Goal: Use online tool/utility

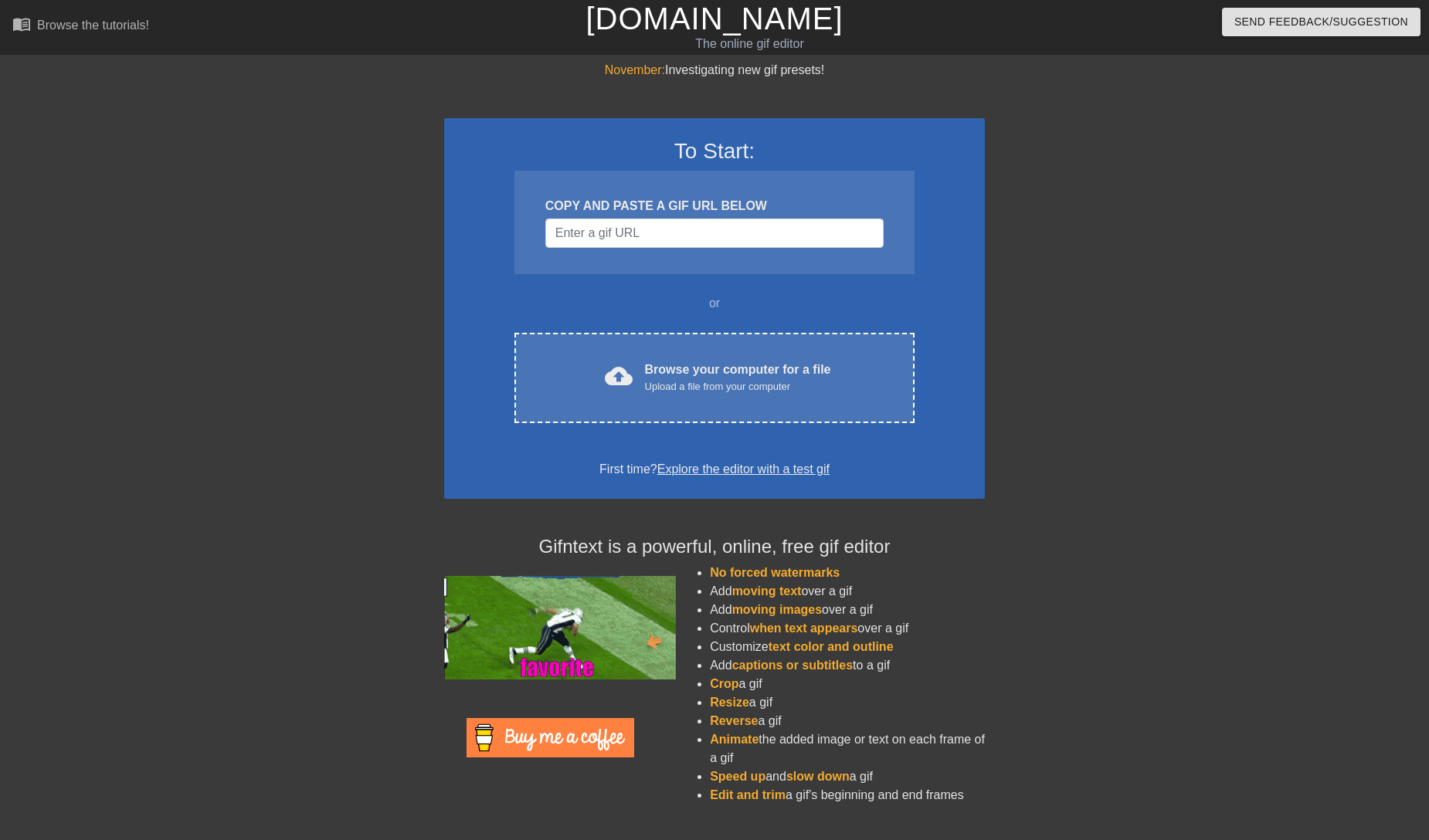
click at [253, 378] on div at bounding box center [309, 292] width 231 height 463
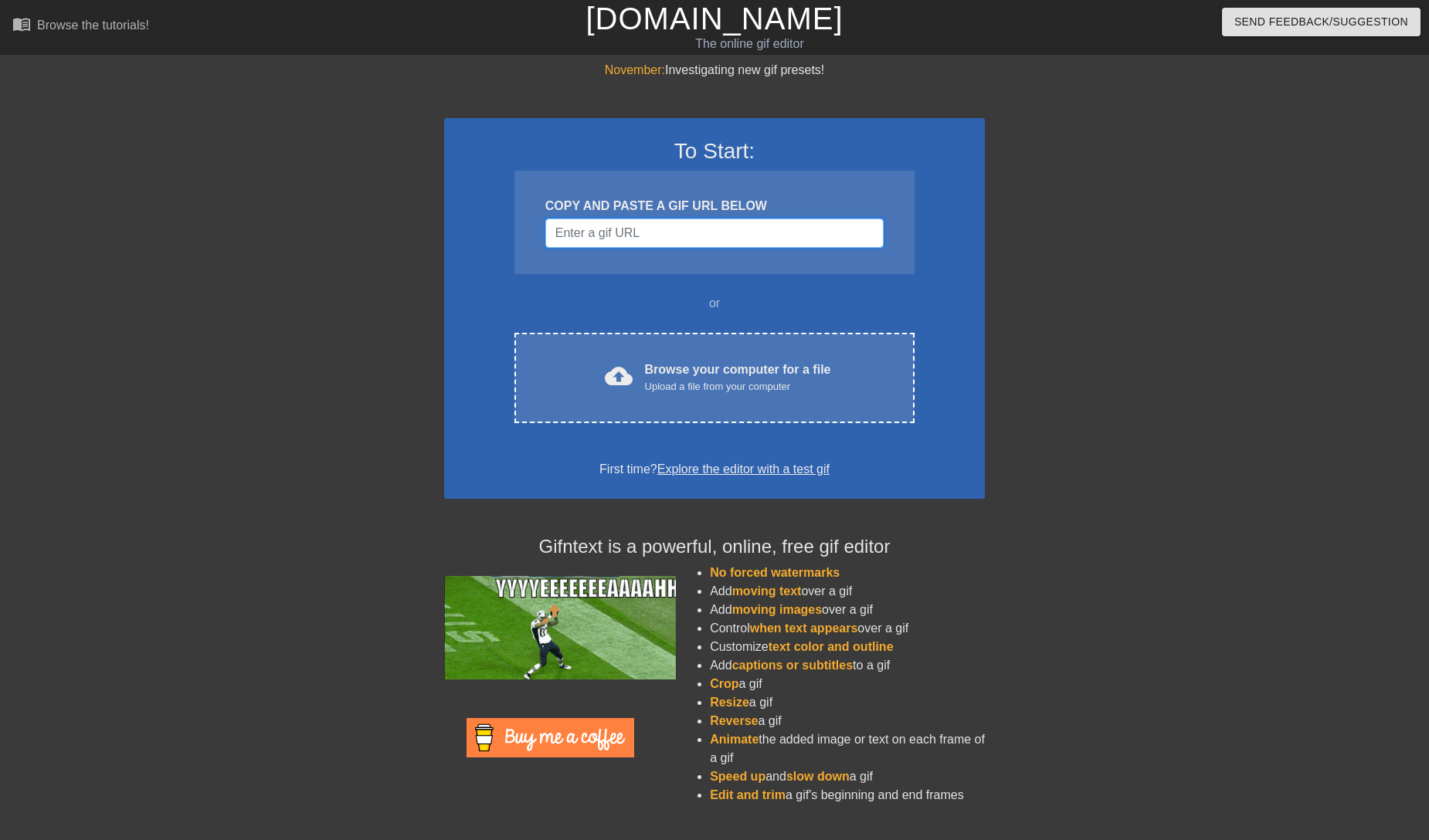
click at [805, 229] on input "Username" at bounding box center [715, 233] width 338 height 29
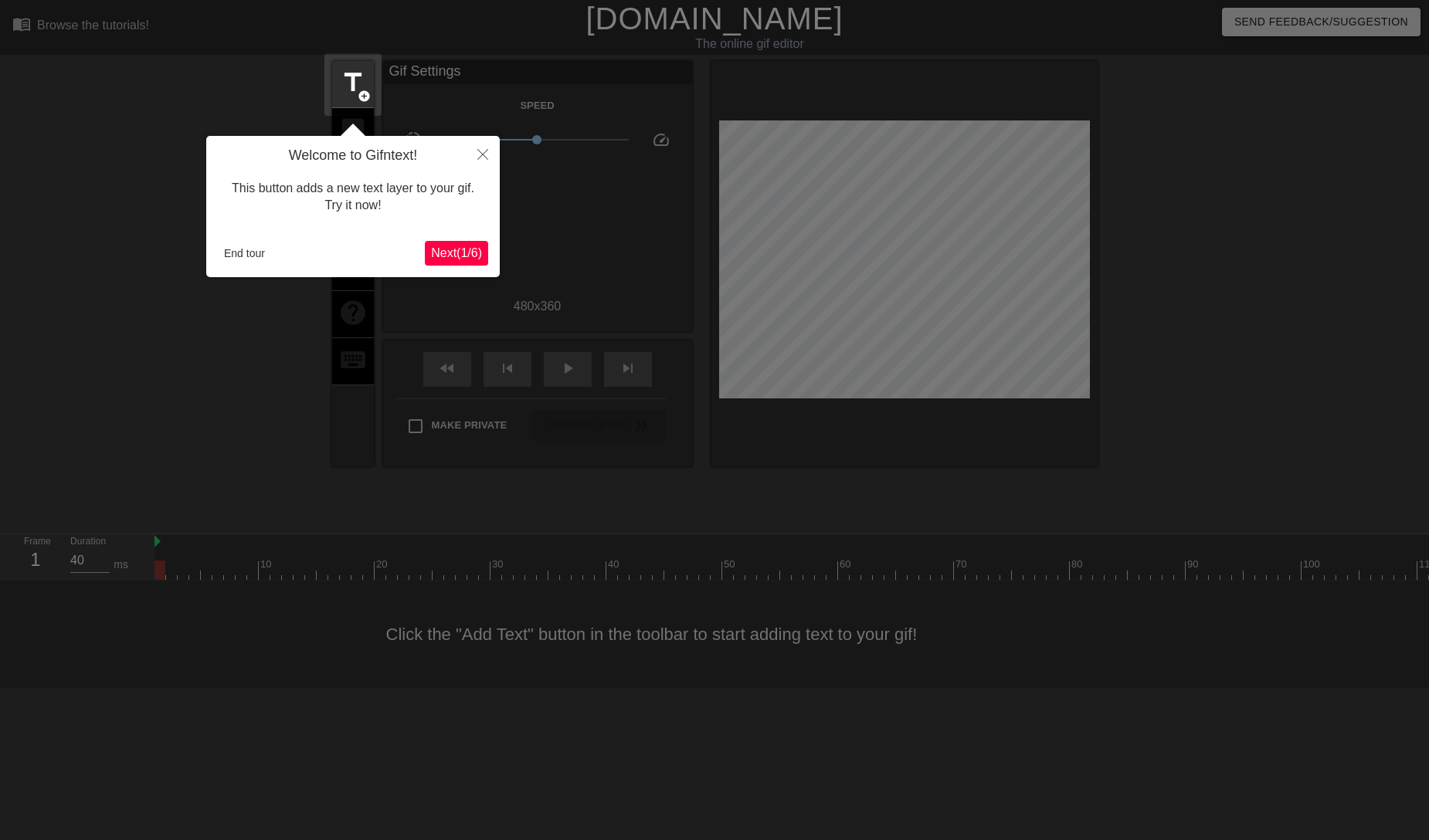
click at [449, 250] on span "Next ( 1 / 6 )" at bounding box center [456, 253] width 51 height 13
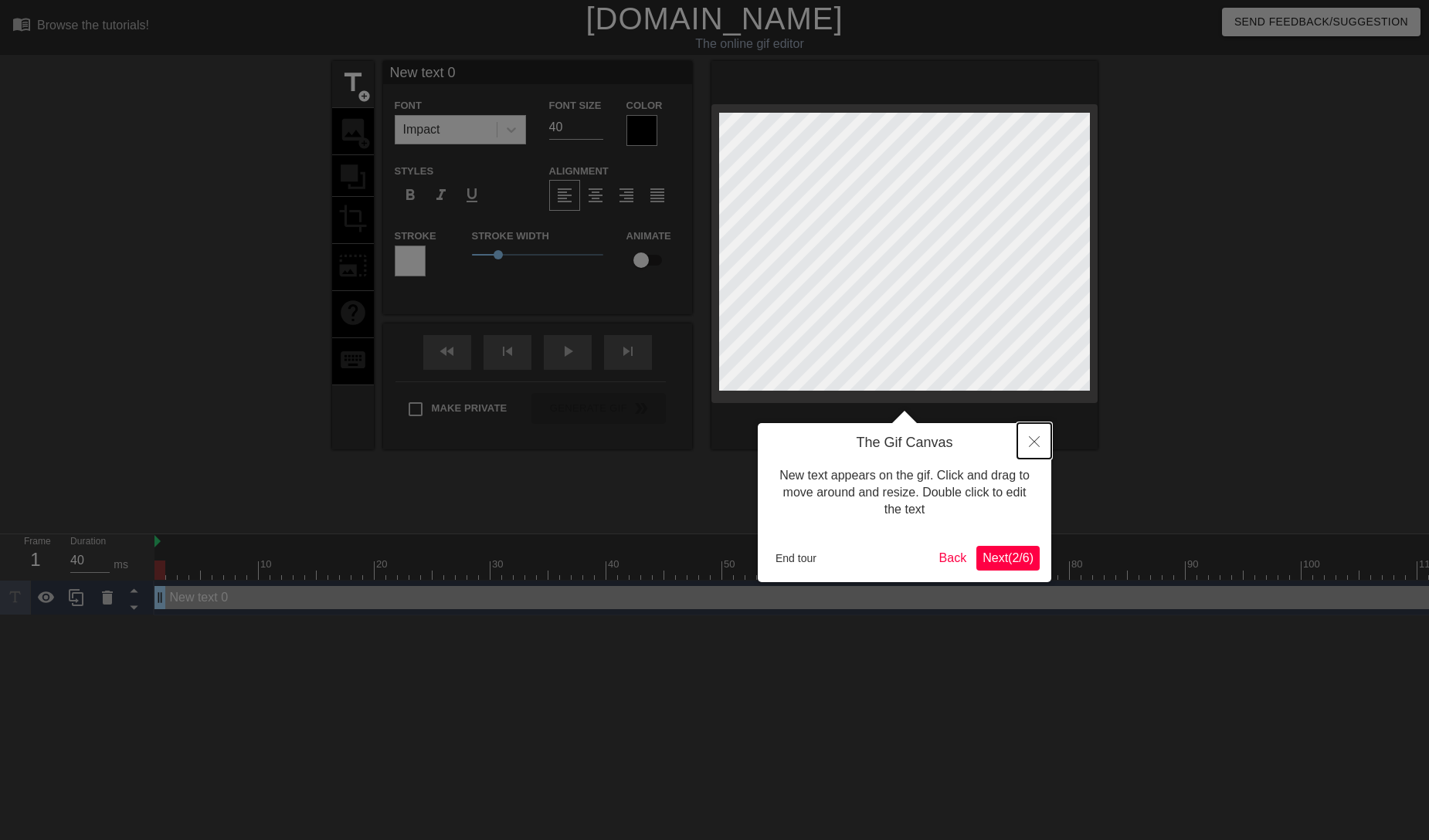
click at [1039, 443] on icon "Close" at bounding box center [1034, 441] width 11 height 11
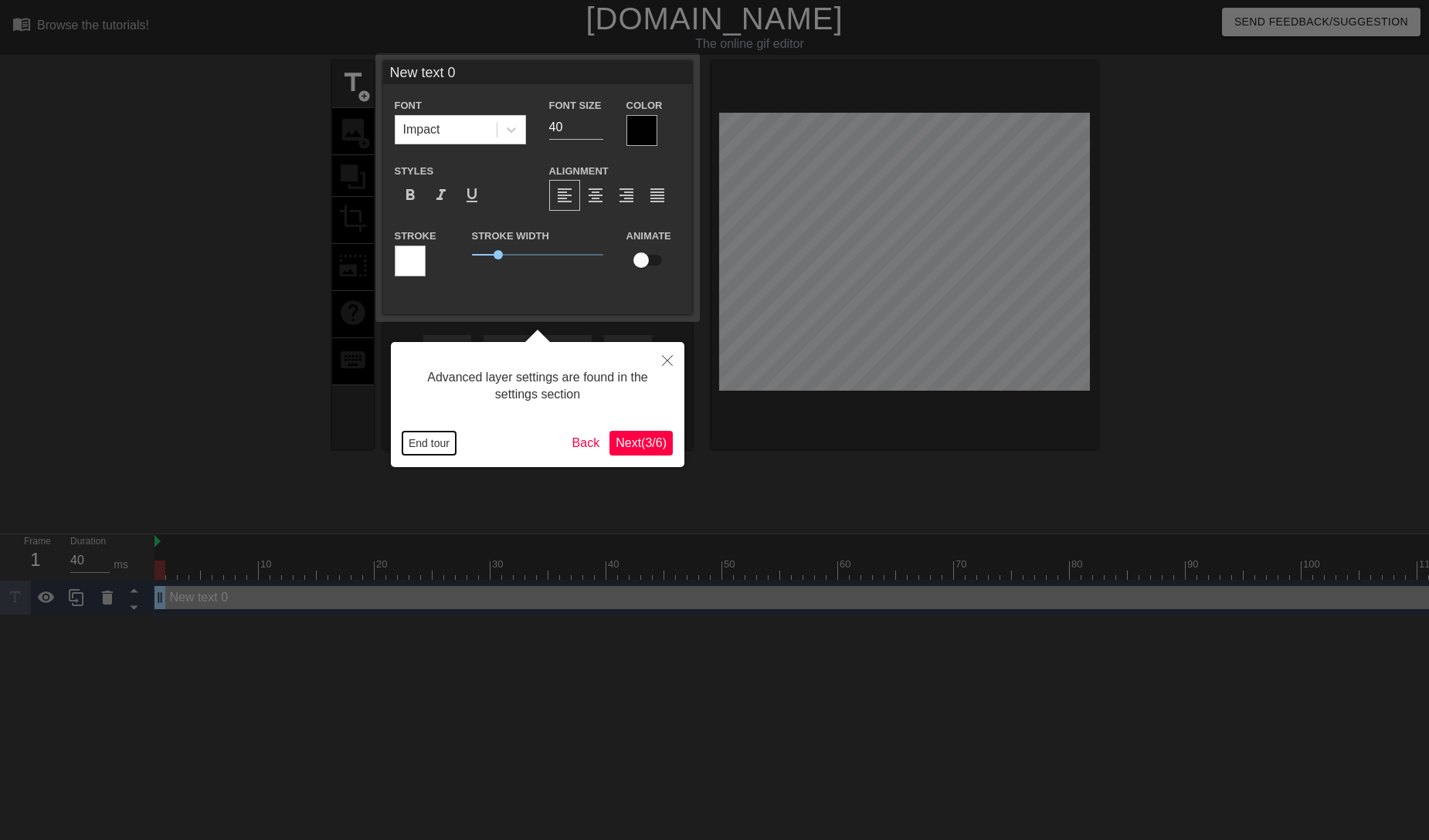
click at [428, 442] on button "End tour" at bounding box center [429, 442] width 53 height 23
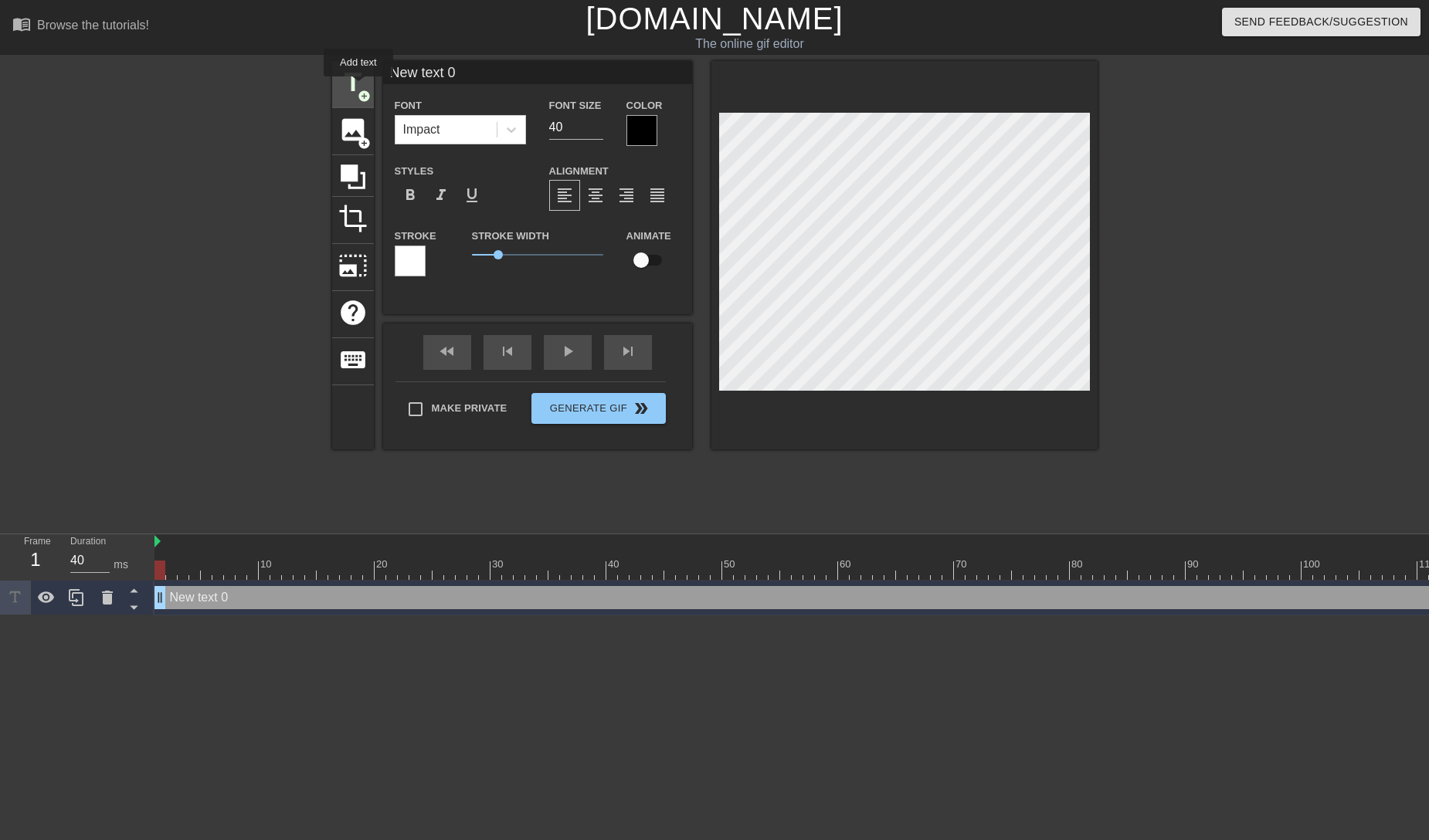
click at [358, 88] on span "title" at bounding box center [353, 82] width 29 height 29
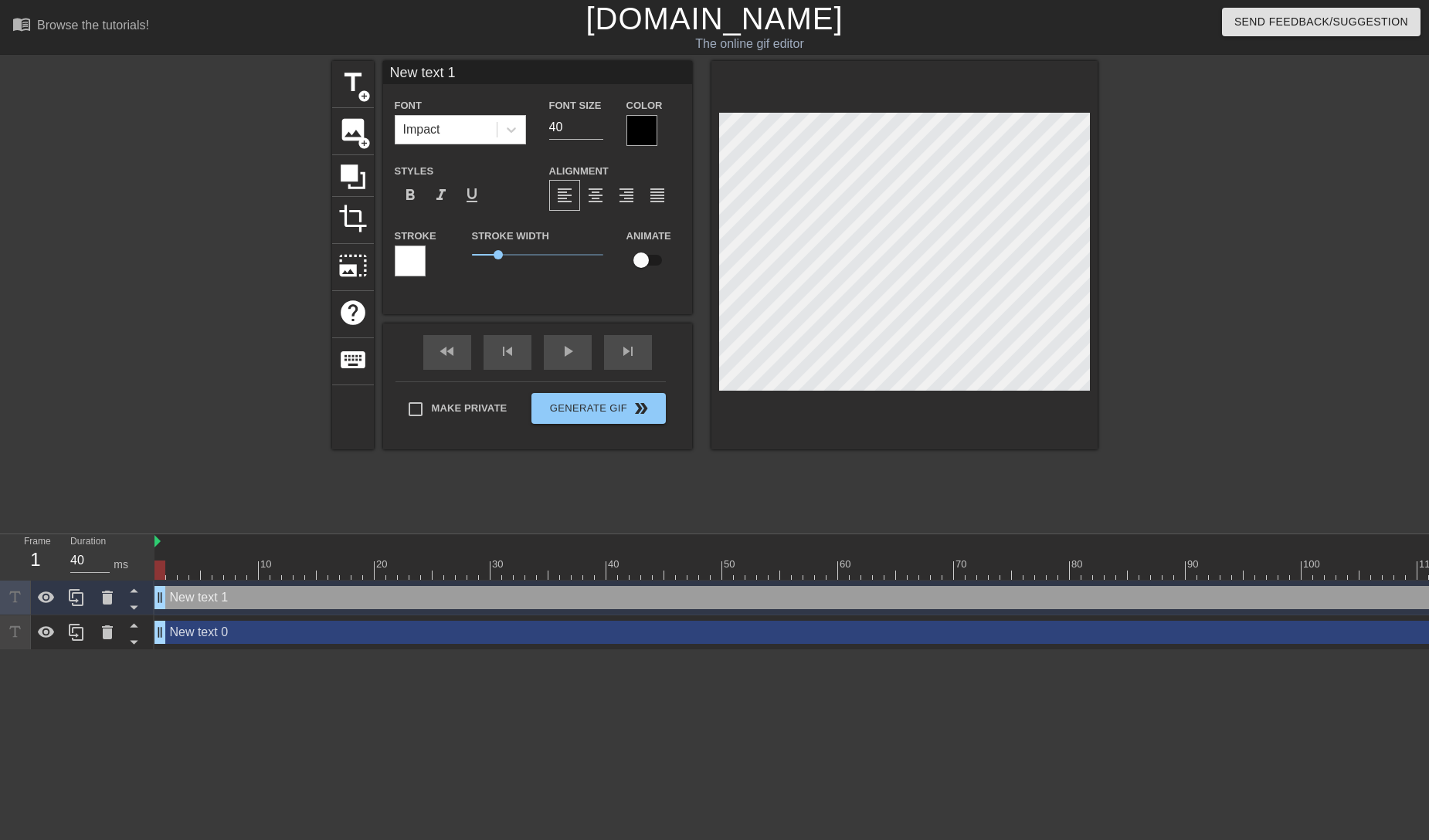
scroll to position [0, 3]
type input "D"
type textarea "D"
type input "Do"
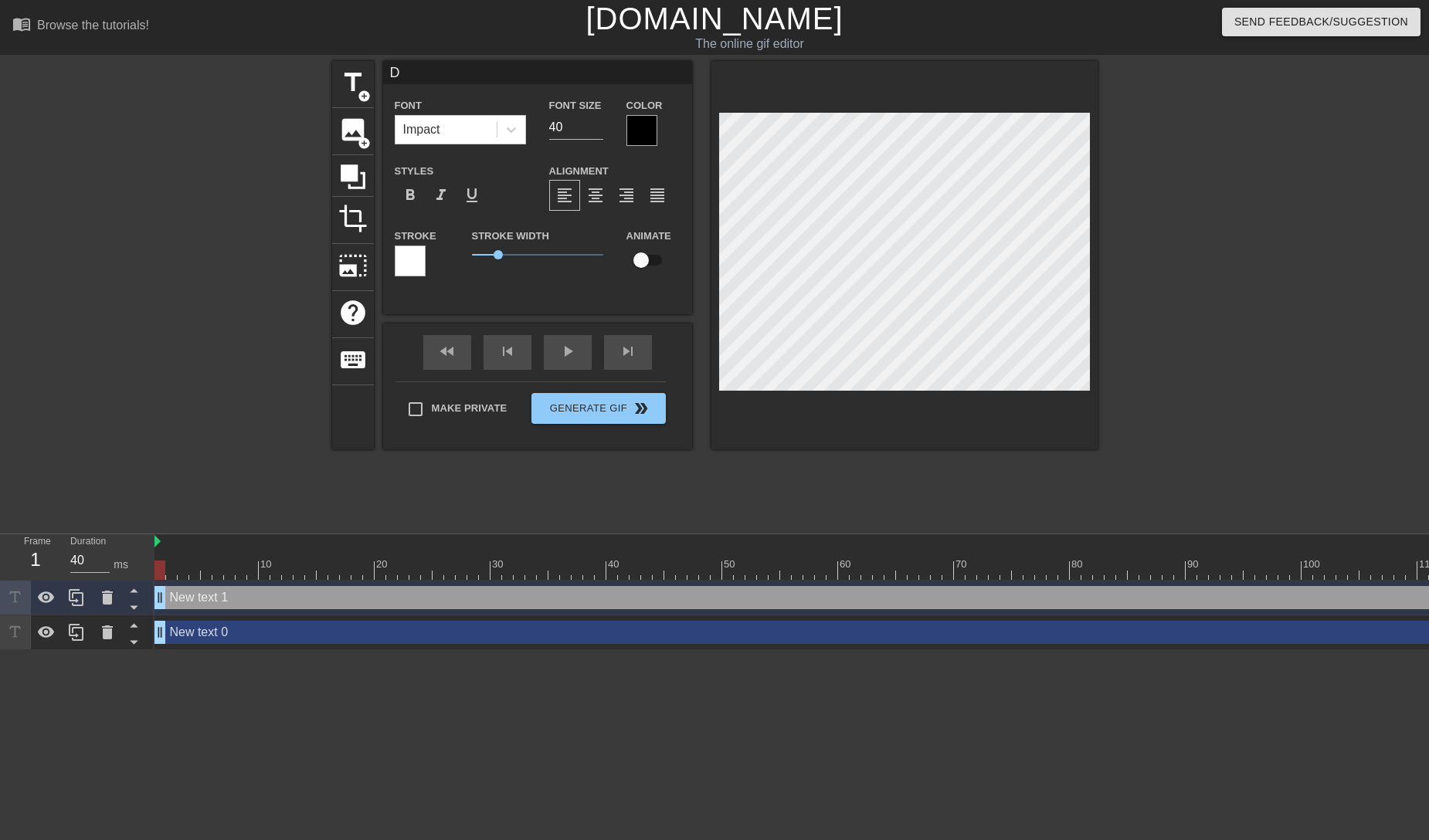
type textarea "Do"
type input "Doc"
type textarea "Docu"
type input "Doc"
type textarea "Doc"
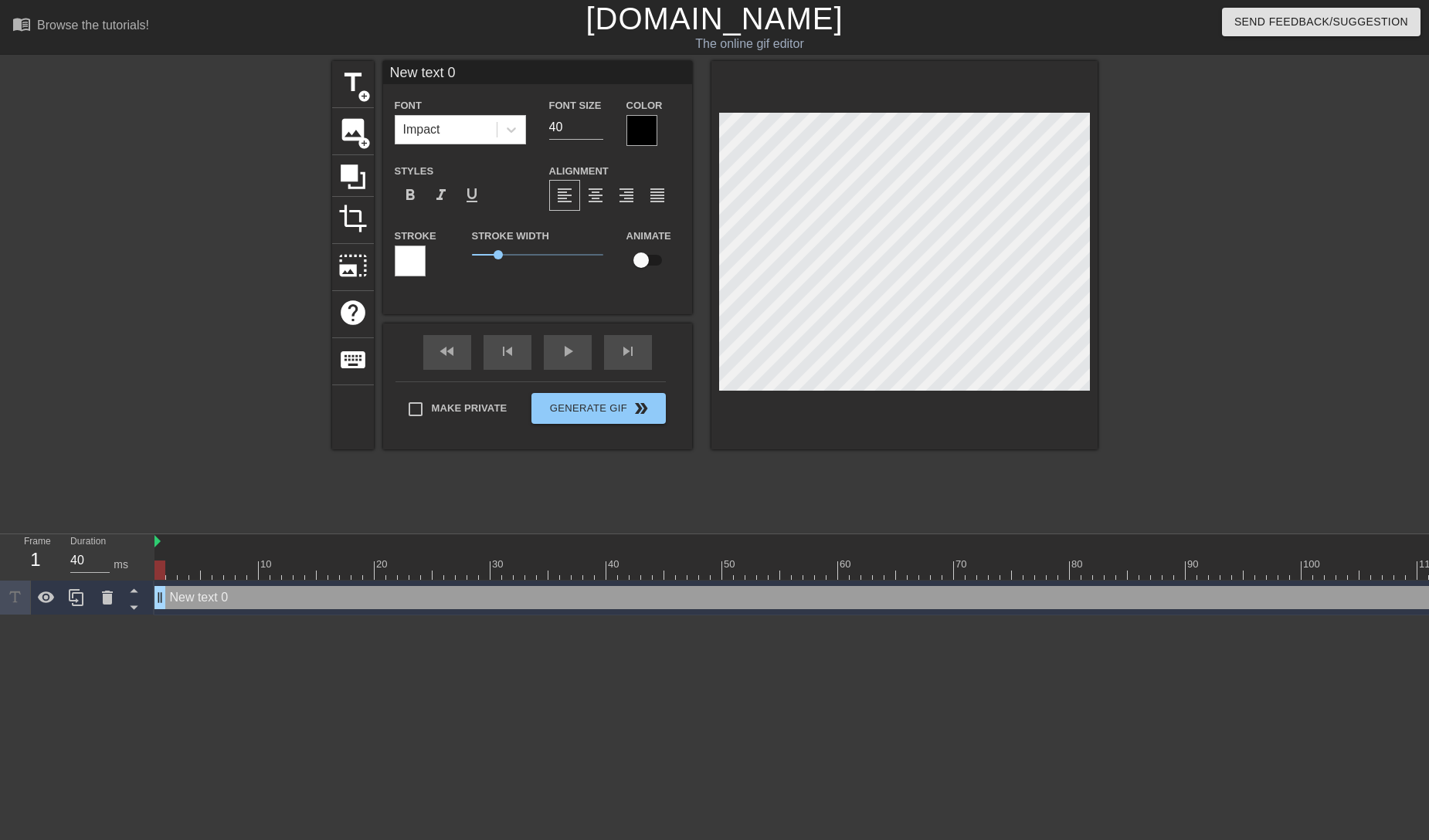
type input "D text 0"
type textarea "D text 0"
type input "Do text 0"
type textarea "Do text 0"
type input "Doc text 0"
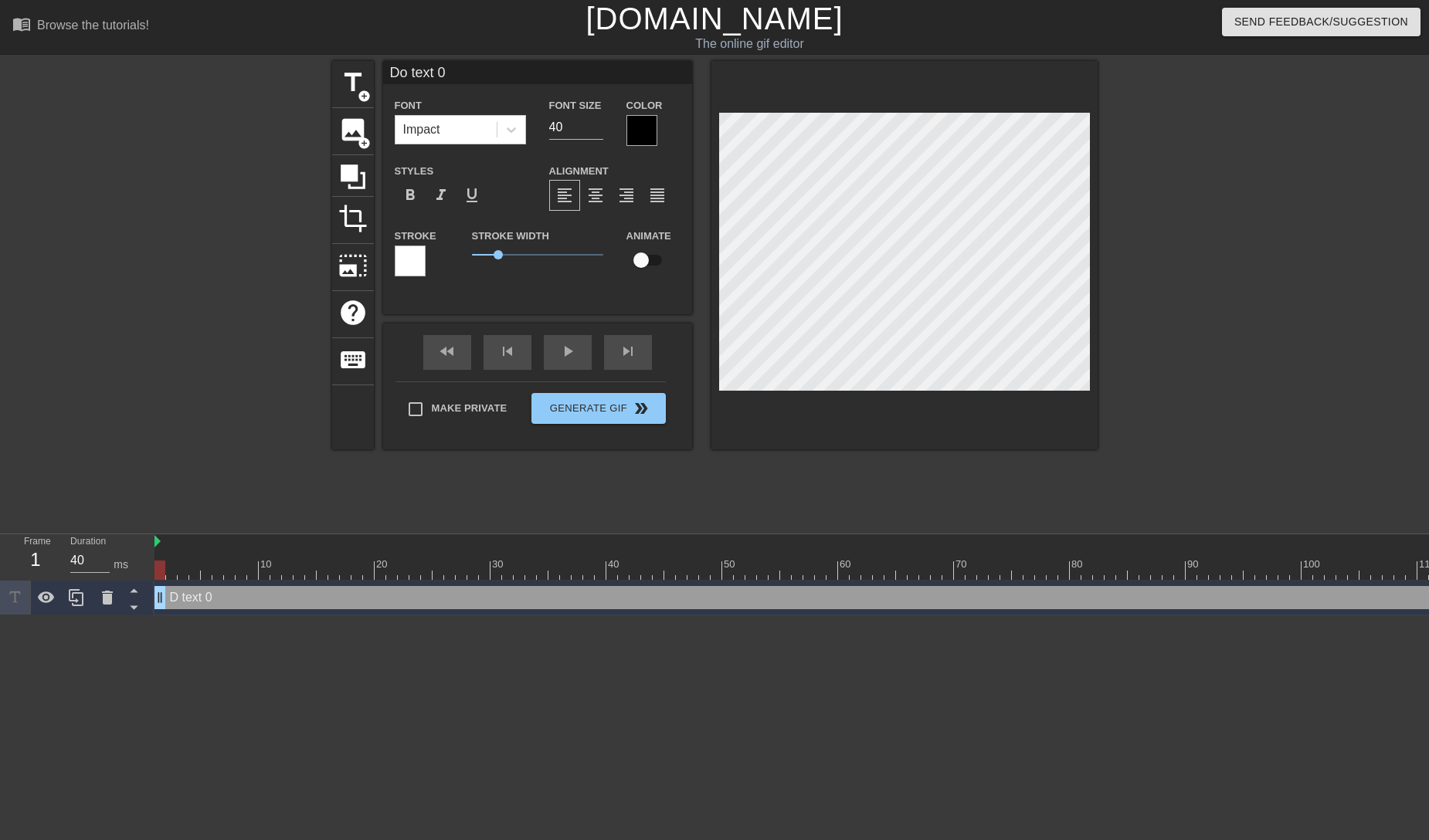
type textarea "Doc text 0"
type input "Docu text 0"
type textarea "Docu text 0"
type input "Docum text 0"
type textarea "Docum text 0"
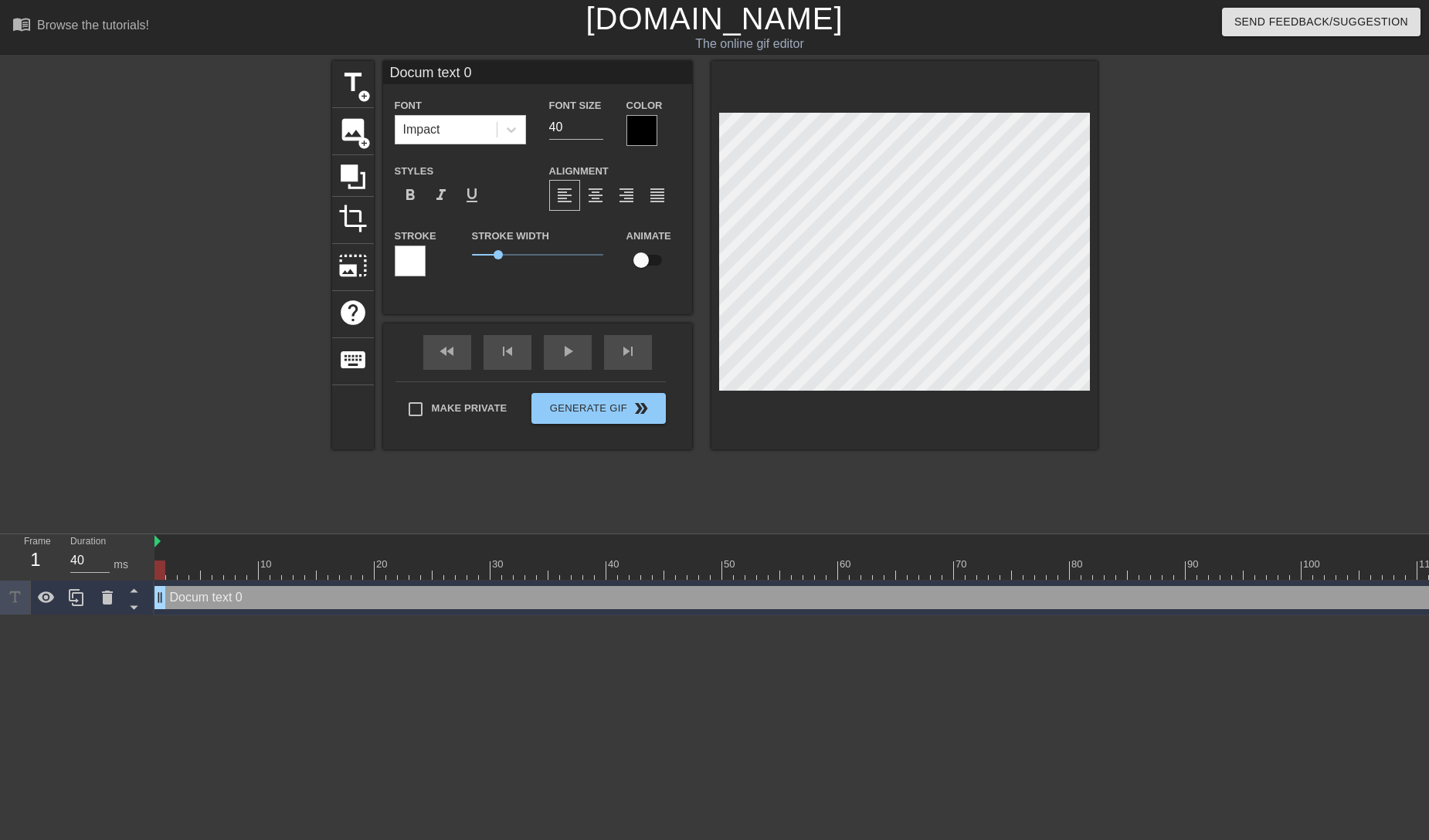
type input "Docume text 0"
type textarea "Documen text 0"
type input "Document text 0"
type textarea "Document text 0"
type input "Documents text 0"
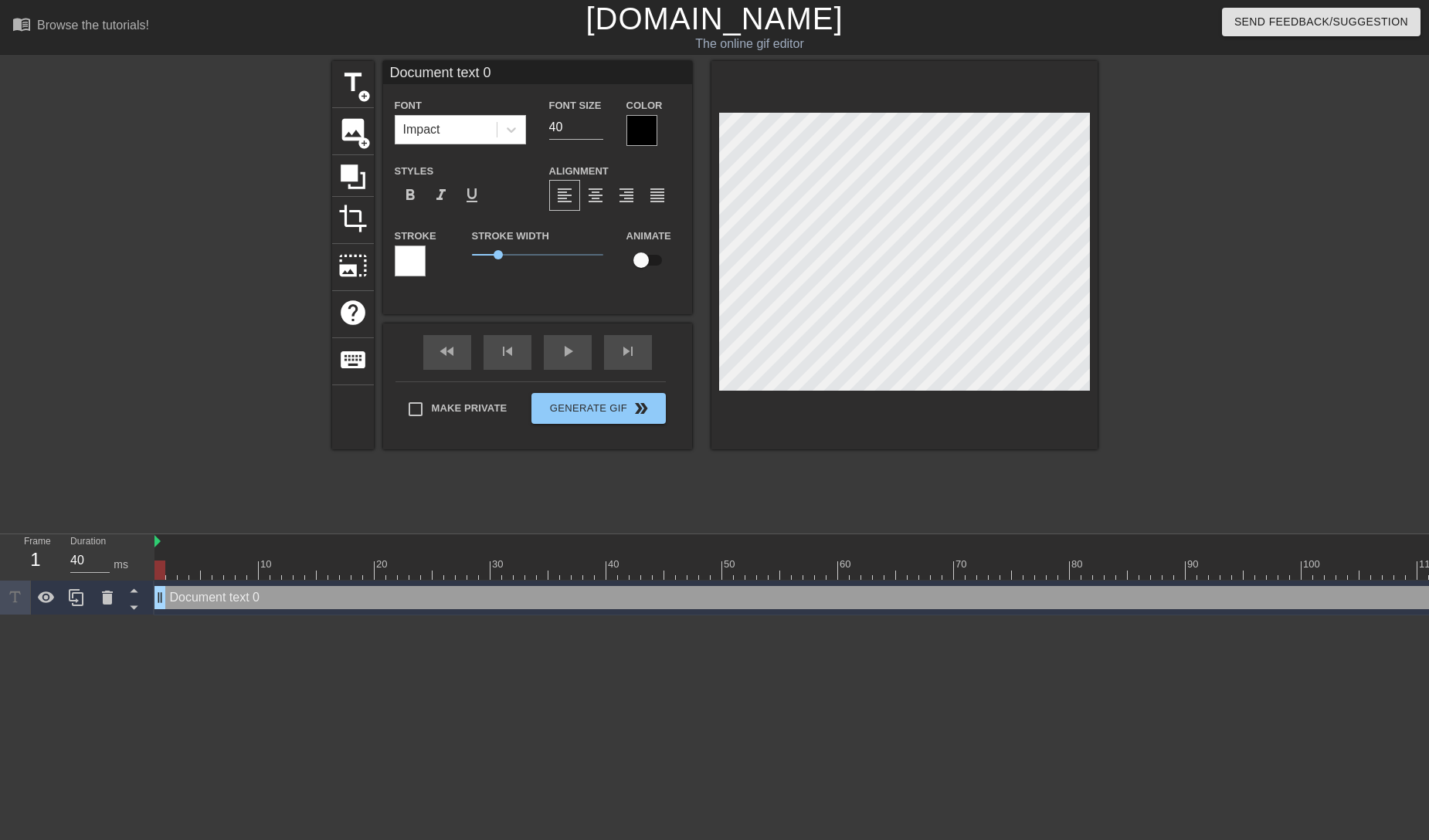
type textarea "Documents text 0"
type input "Documentstext 0"
type textarea "Documentstext 0"
type input "Documentsext 0"
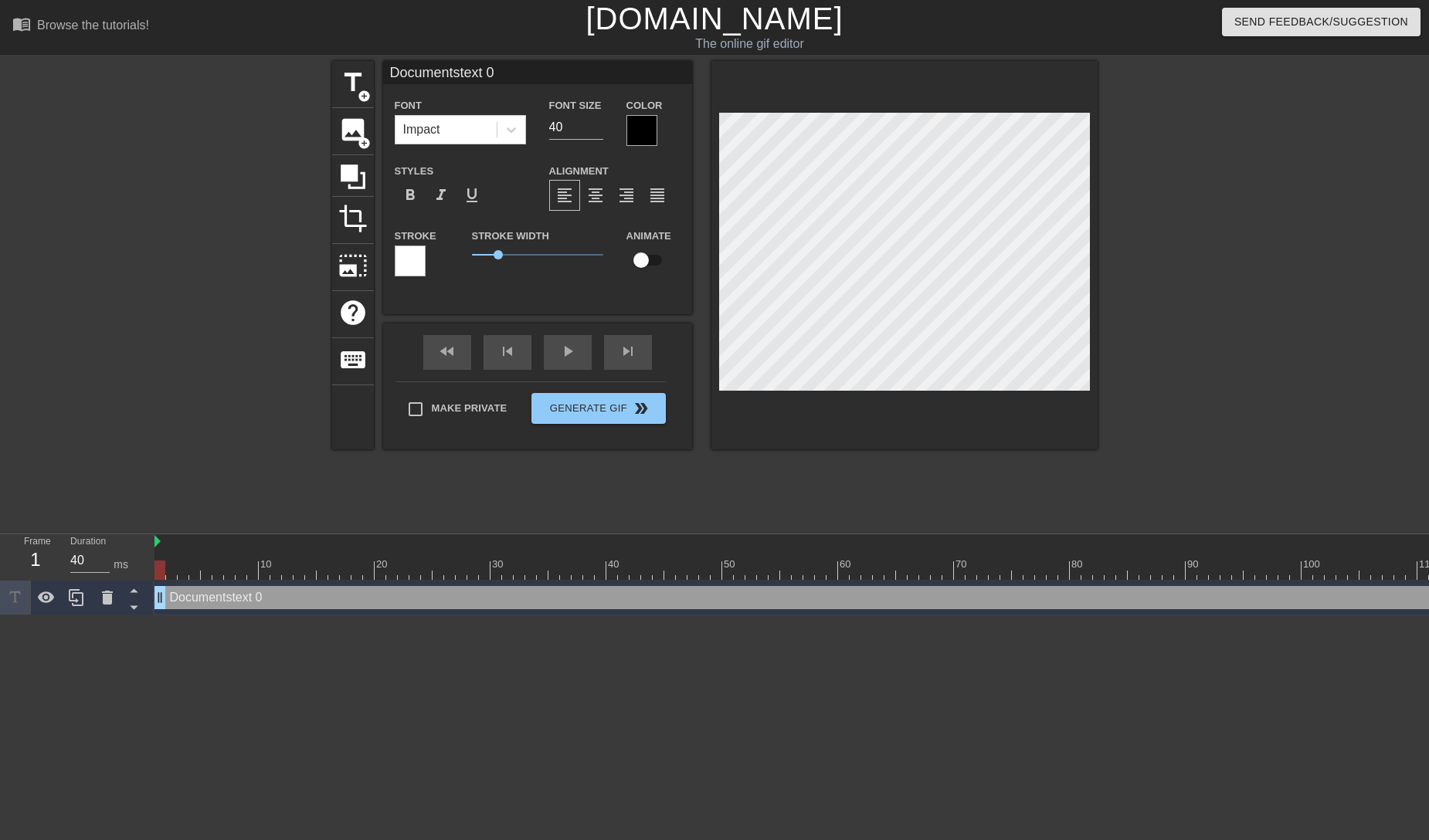
type textarea "Documentsext 0"
type input "Documentsxt 0"
type textarea "Documentsxt 0"
type input "Documentst 0"
type textarea "Documentst 0"
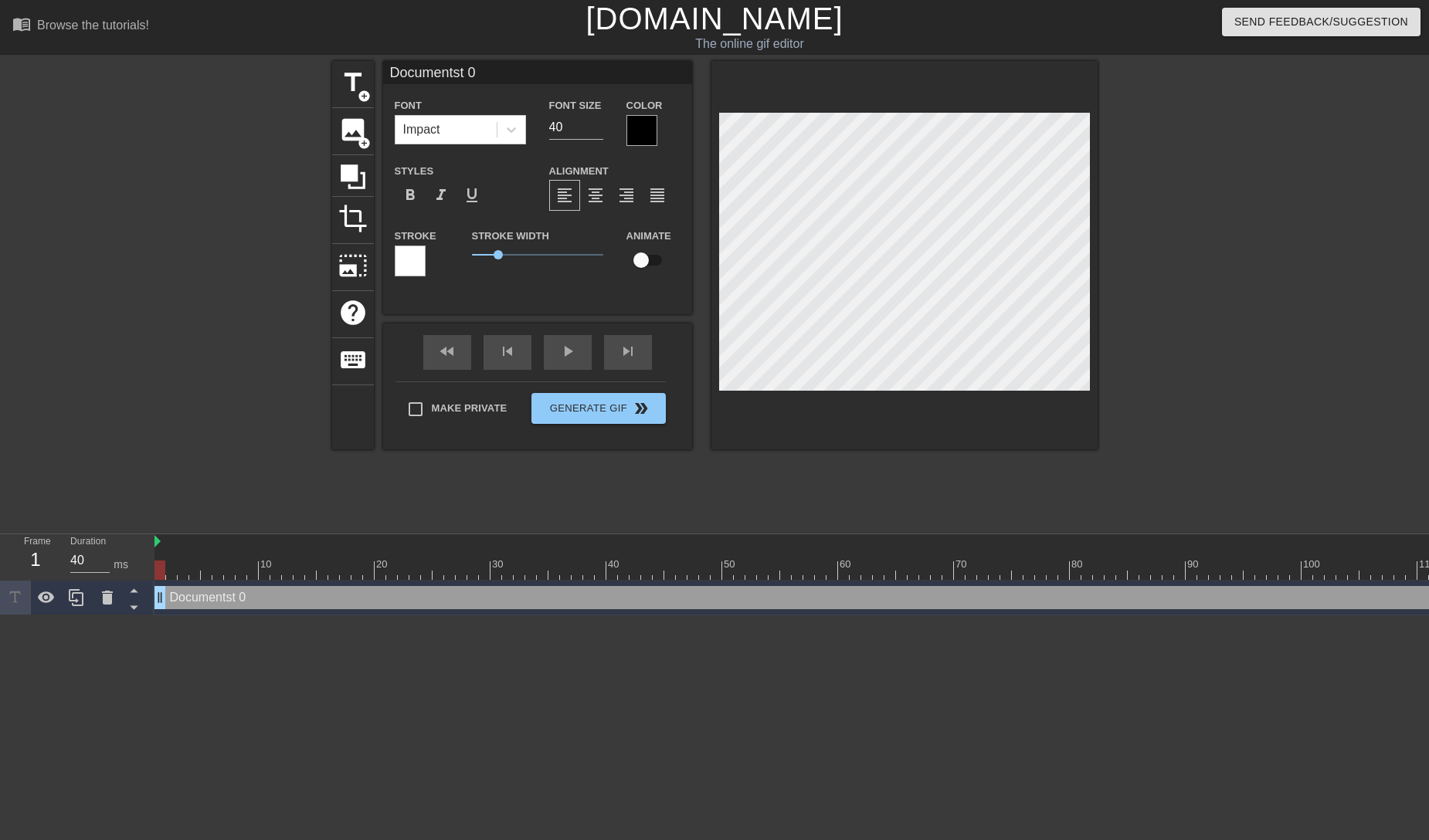
type input "Documents 0"
type textarea "Documents 0"
type input "Documents0"
type textarea "Documents0"
type input "Documents"
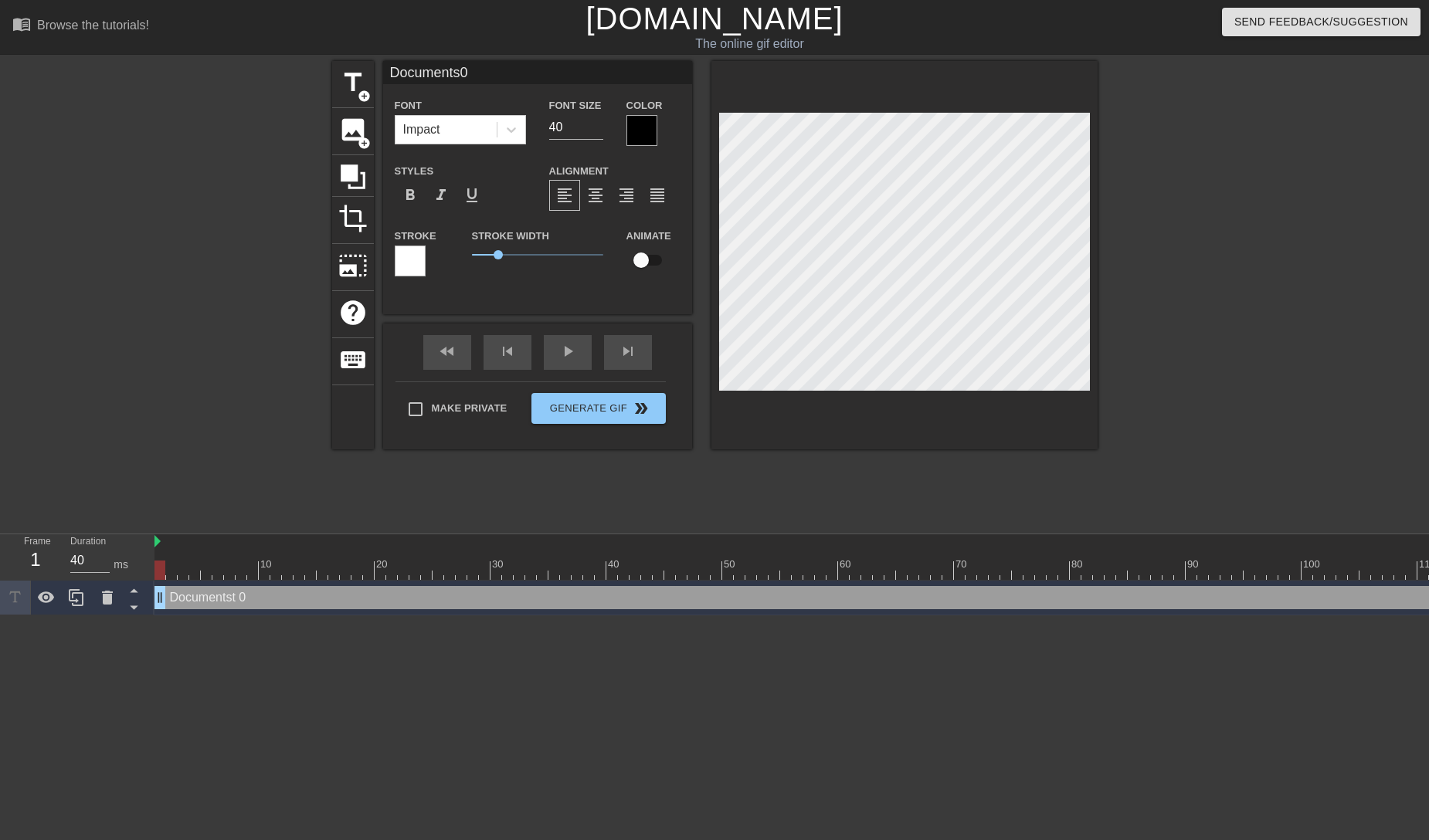
type textarea "Documents"
click at [877, 399] on div at bounding box center [904, 255] width 386 height 388
click at [641, 133] on div at bounding box center [642, 131] width 31 height 31
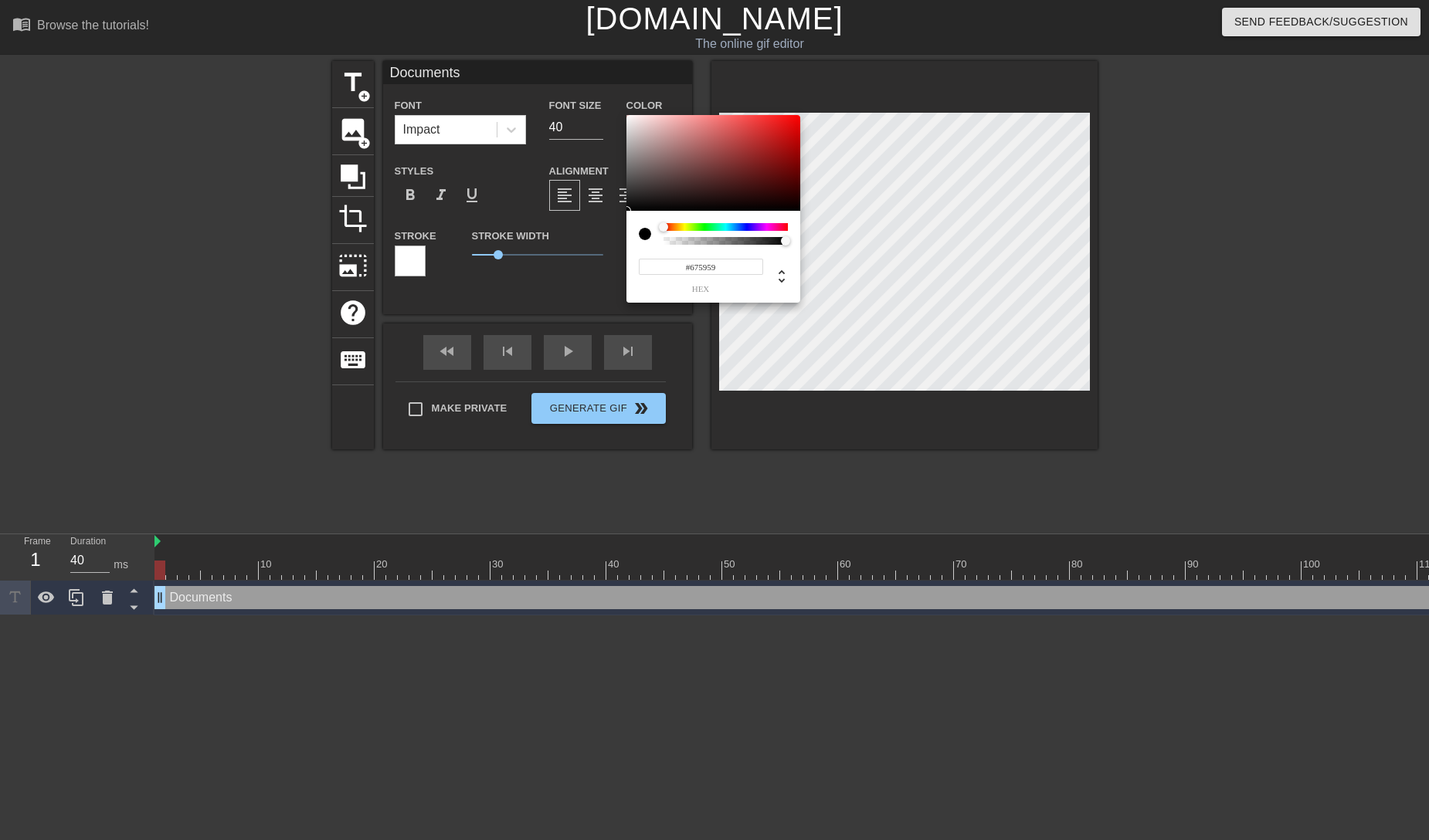
type input "#000000"
drag, startPoint x: 651, startPoint y: 209, endPoint x: 607, endPoint y: 227, distance: 47.5
click at [626, 211] on div at bounding box center [713, 163] width 174 height 96
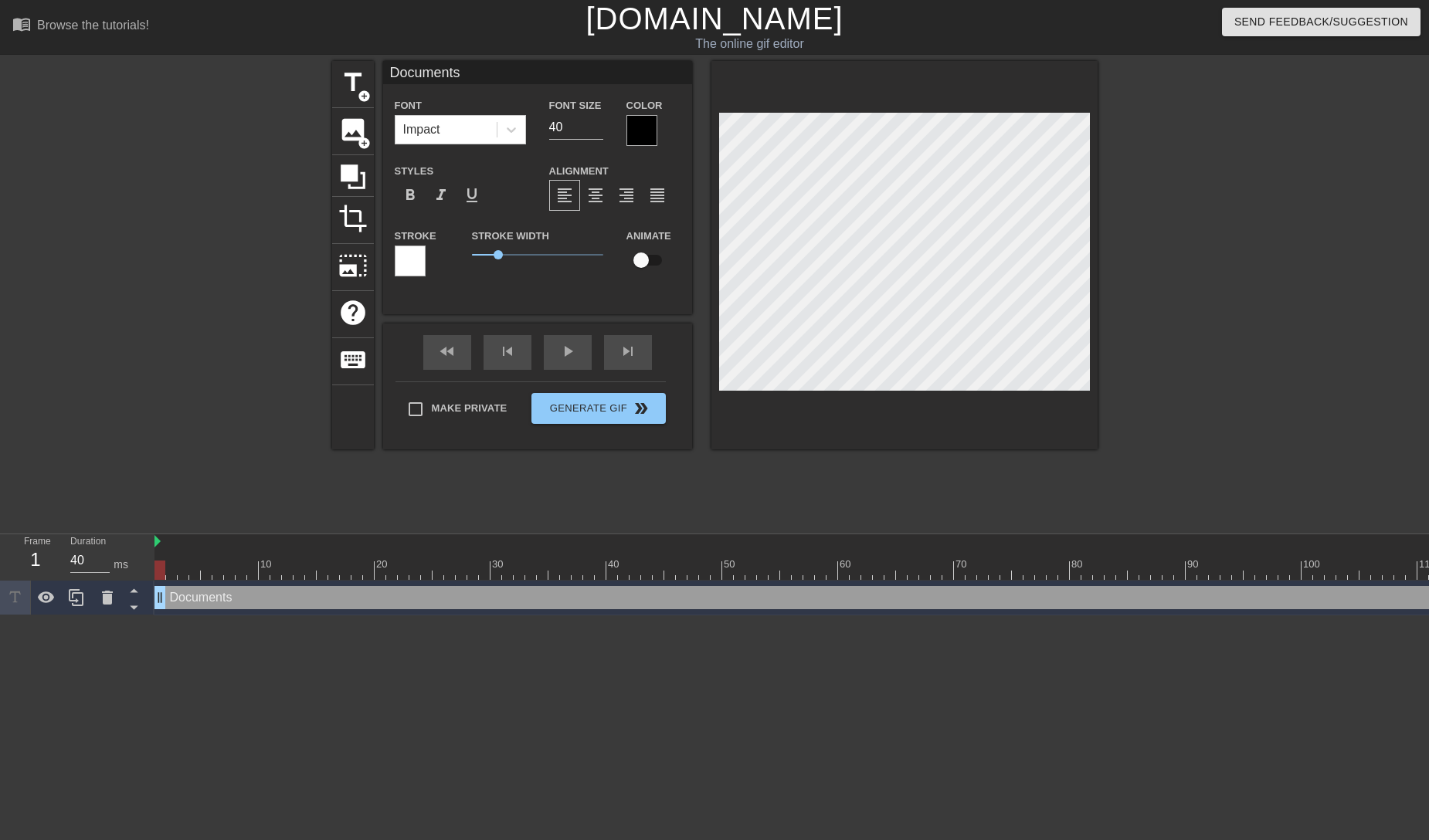
drag, startPoint x: 650, startPoint y: 261, endPoint x: 685, endPoint y: 260, distance: 35.0
click at [685, 260] on div "Animate" at bounding box center [654, 250] width 77 height 48
click at [655, 261] on input "checkbox" at bounding box center [641, 261] width 88 height 29
checkbox input "true"
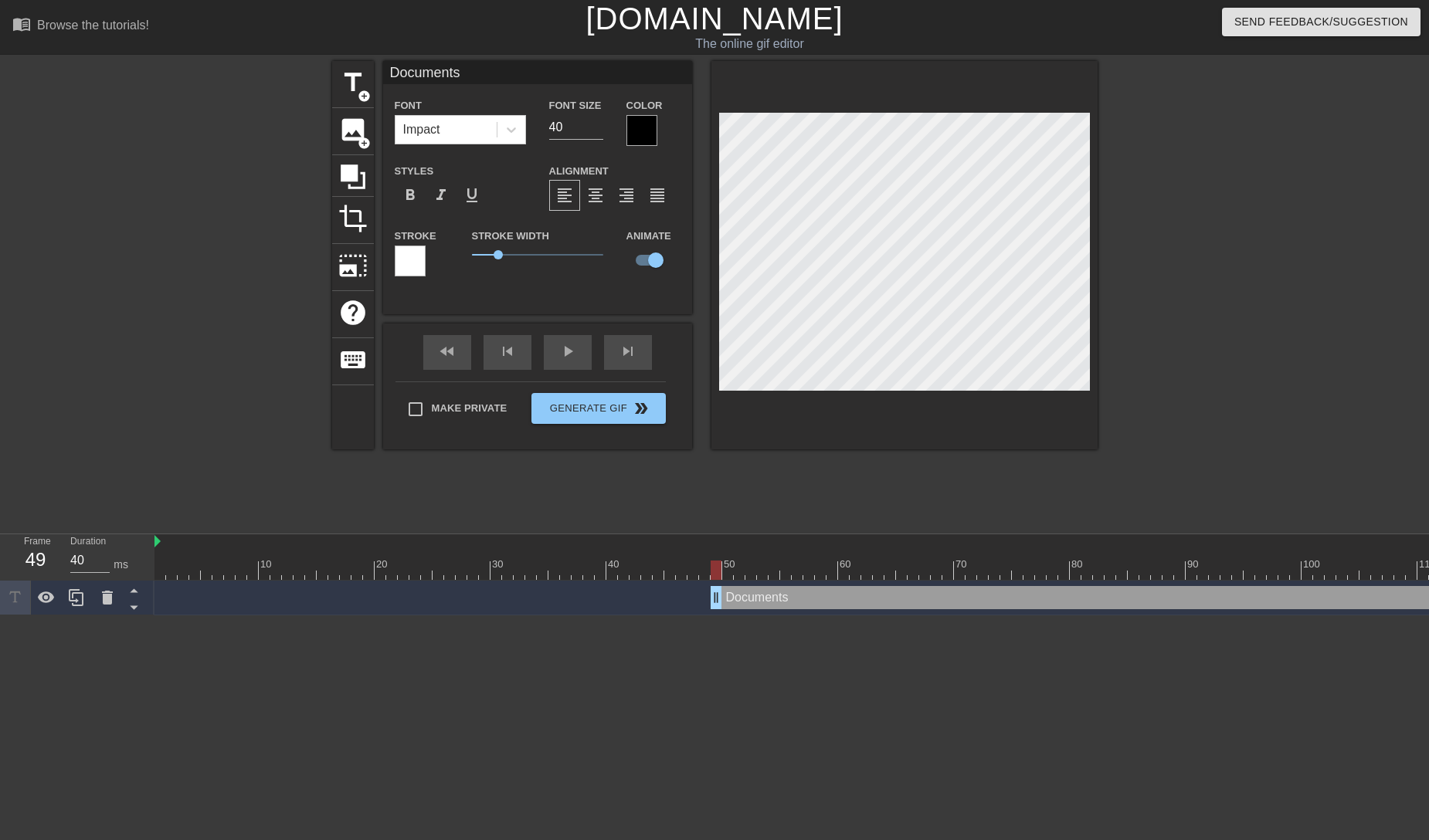
drag, startPoint x: 165, startPoint y: 604, endPoint x: 720, endPoint y: 598, distance: 555.0
click at [720, 598] on div "Documents drag_handle drag_handle" at bounding box center [1081, 597] width 741 height 23
click at [691, 244] on div "title add_circle image add_circle crop photo_size_select_large help keyboard Do…" at bounding box center [714, 255] width 765 height 388
drag, startPoint x: 719, startPoint y: 570, endPoint x: 1038, endPoint y: 561, distance: 319.1
click at [1038, 561] on div at bounding box center [1040, 569] width 11 height 19
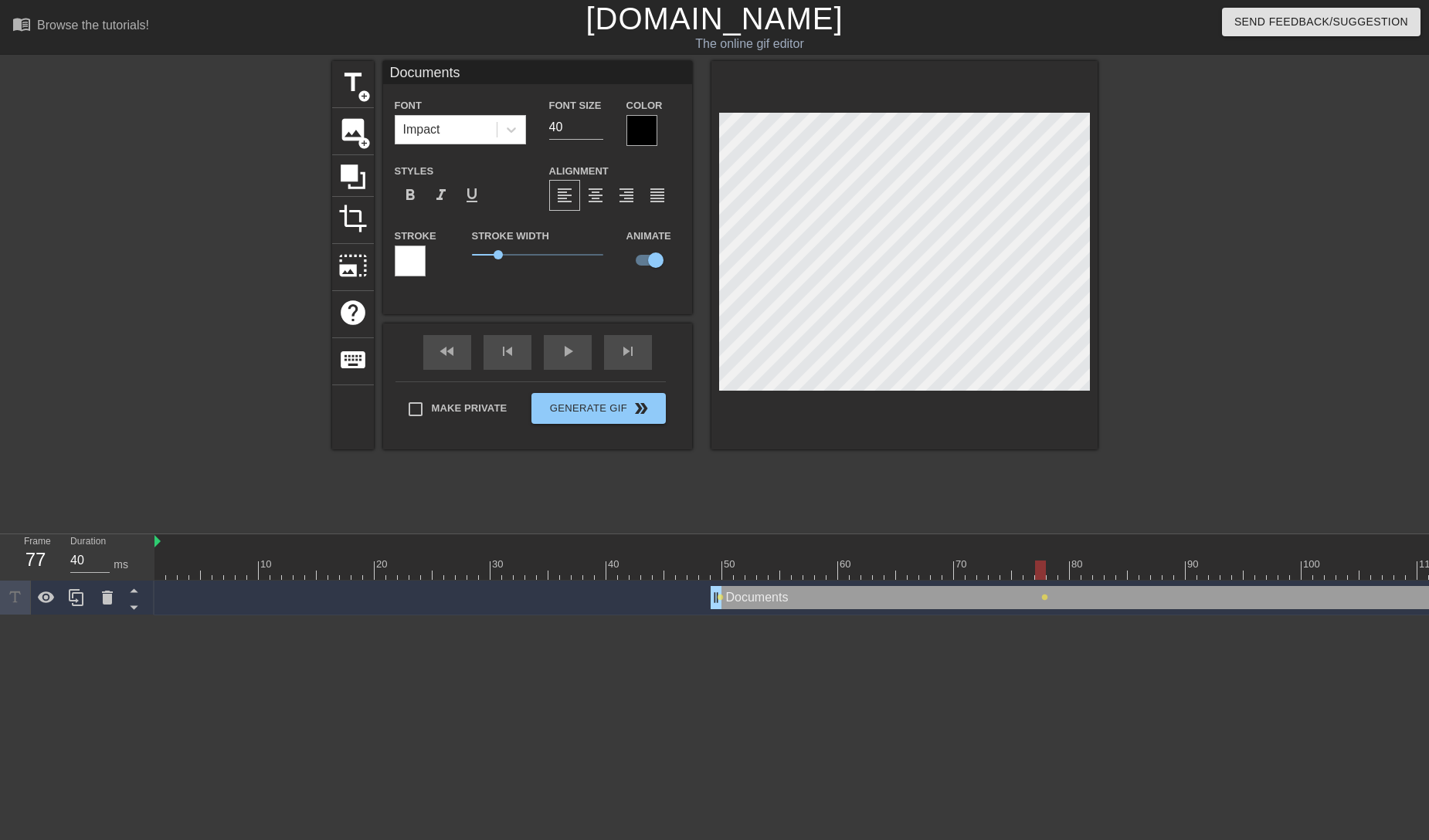
click at [1046, 566] on div at bounding box center [804, 569] width 1298 height 19
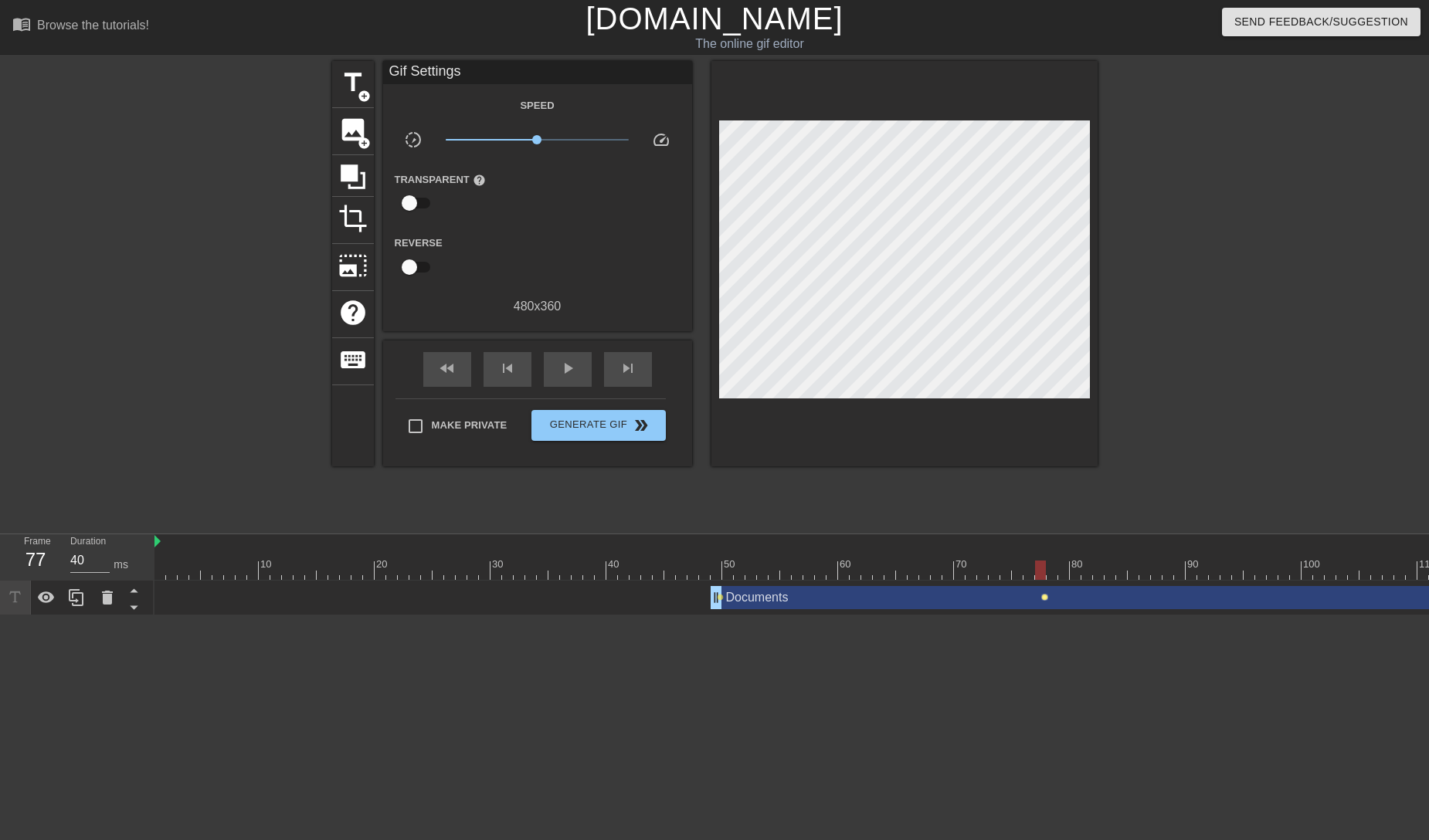
click at [1046, 596] on span "lens" at bounding box center [1045, 598] width 7 height 7
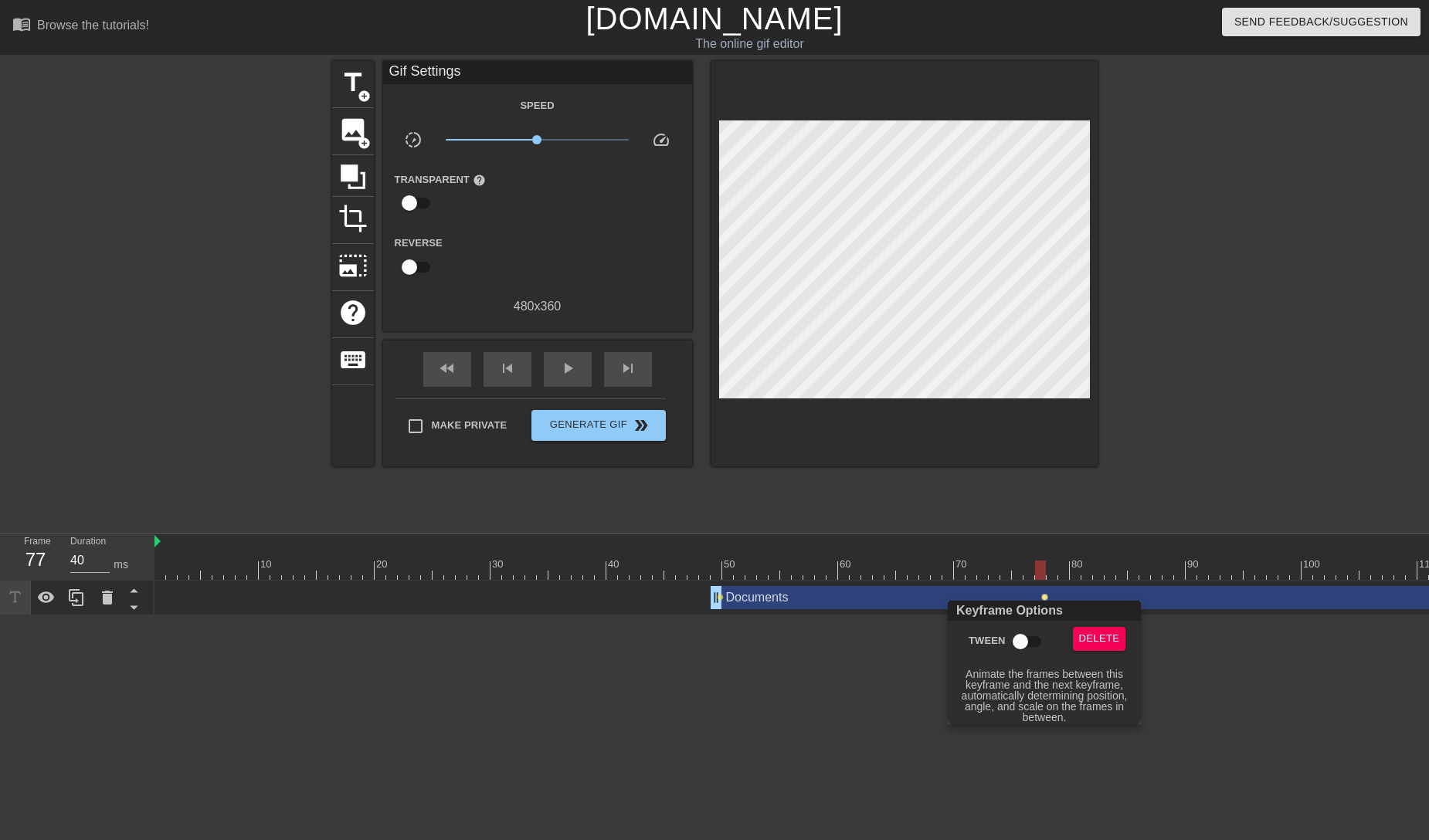
click at [1032, 642] on input "Tween" at bounding box center [1020, 642] width 88 height 29
checkbox input "true"
click at [944, 707] on div at bounding box center [714, 420] width 1429 height 840
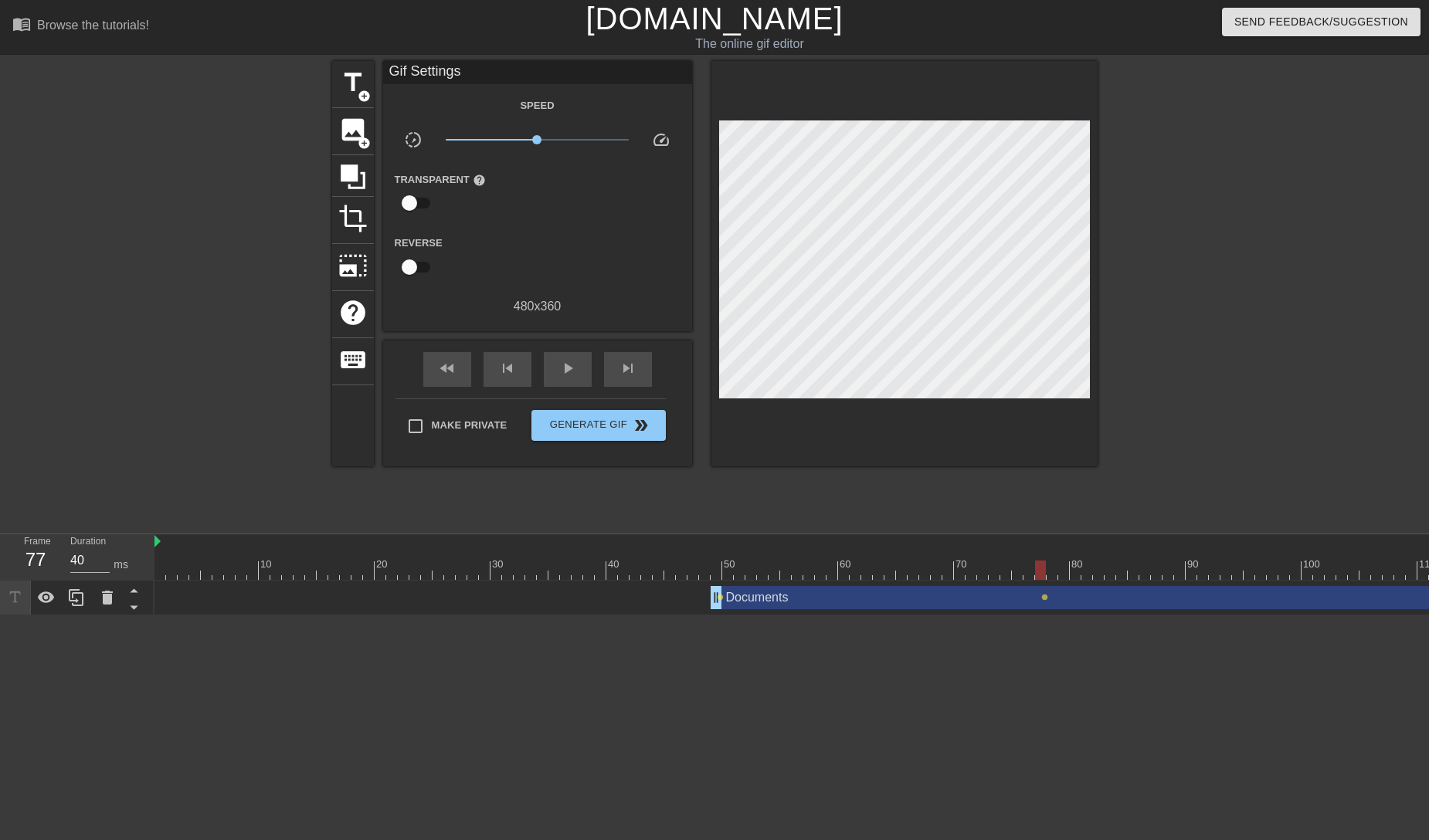
drag, startPoint x: 1044, startPoint y: 570, endPoint x: 1039, endPoint y: 583, distance: 13.9
click at [1039, 583] on div "10 20 30 40 50 60 70 80 90 100 110 Documents drag_handle drag_handle lens lens" at bounding box center [792, 575] width 1274 height 81
click at [1044, 595] on span "lens" at bounding box center [1045, 598] width 7 height 7
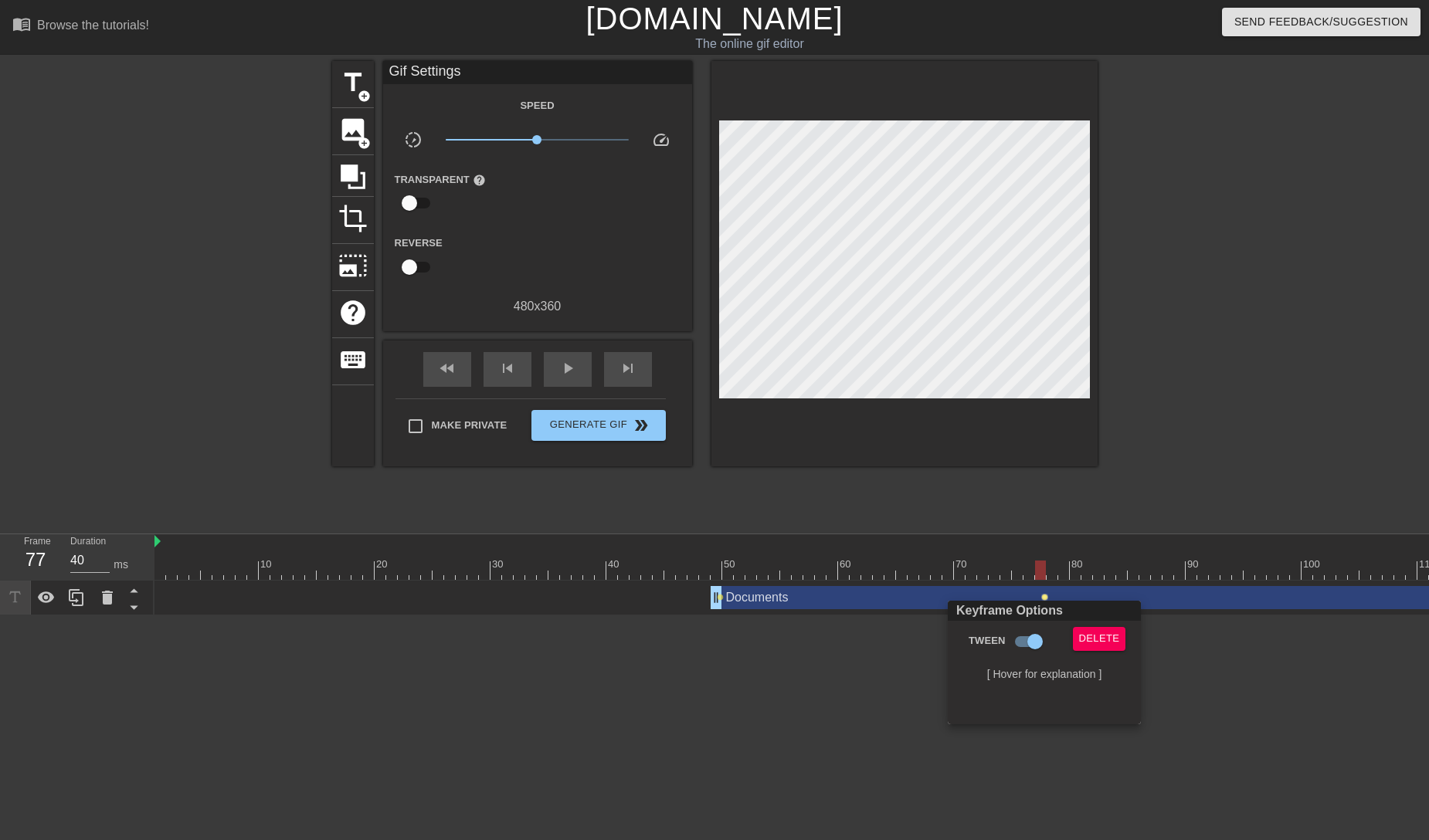
click at [721, 600] on div at bounding box center [714, 420] width 1429 height 840
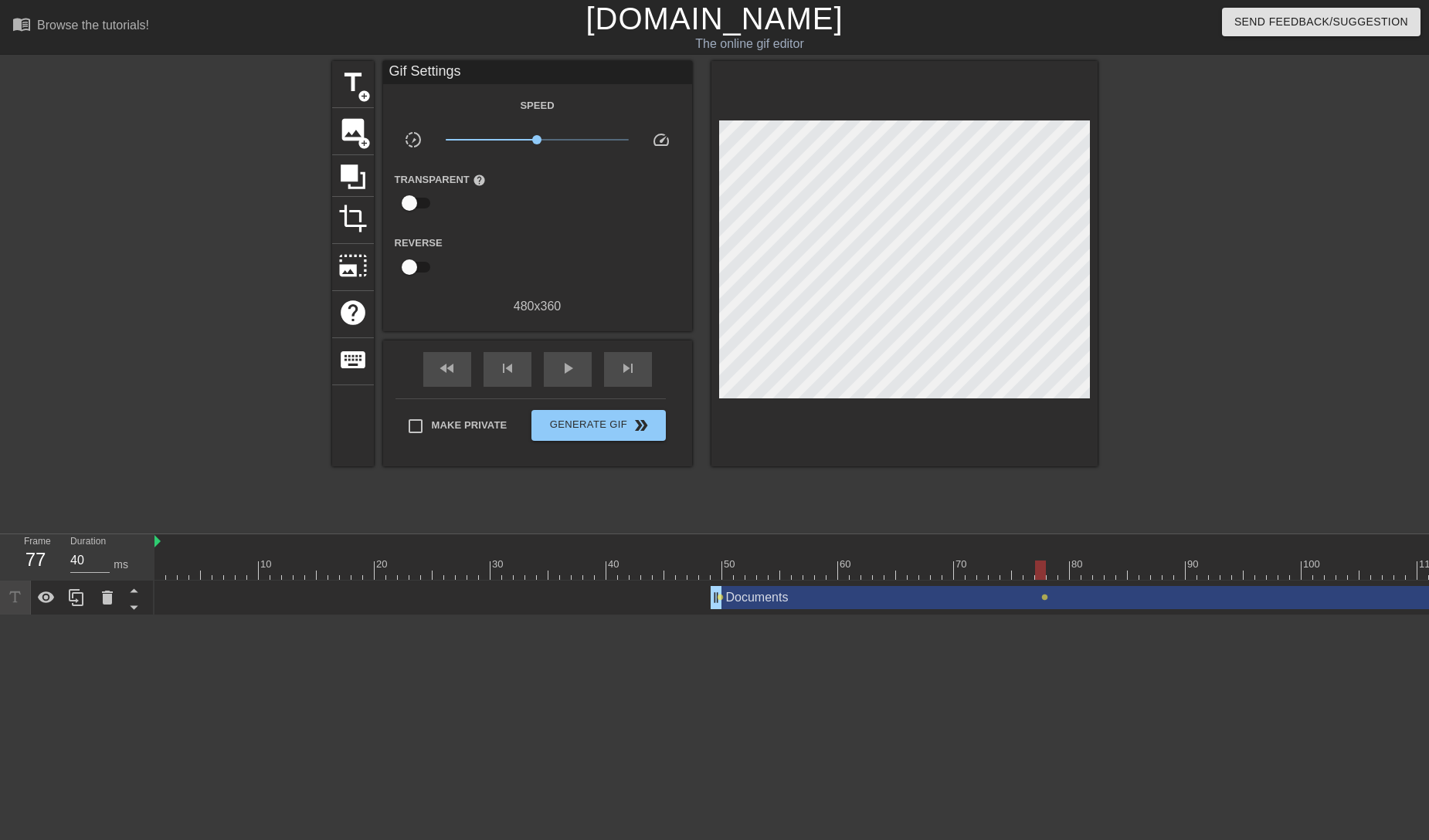
click at [721, 600] on span "lens" at bounding box center [720, 598] width 7 height 7
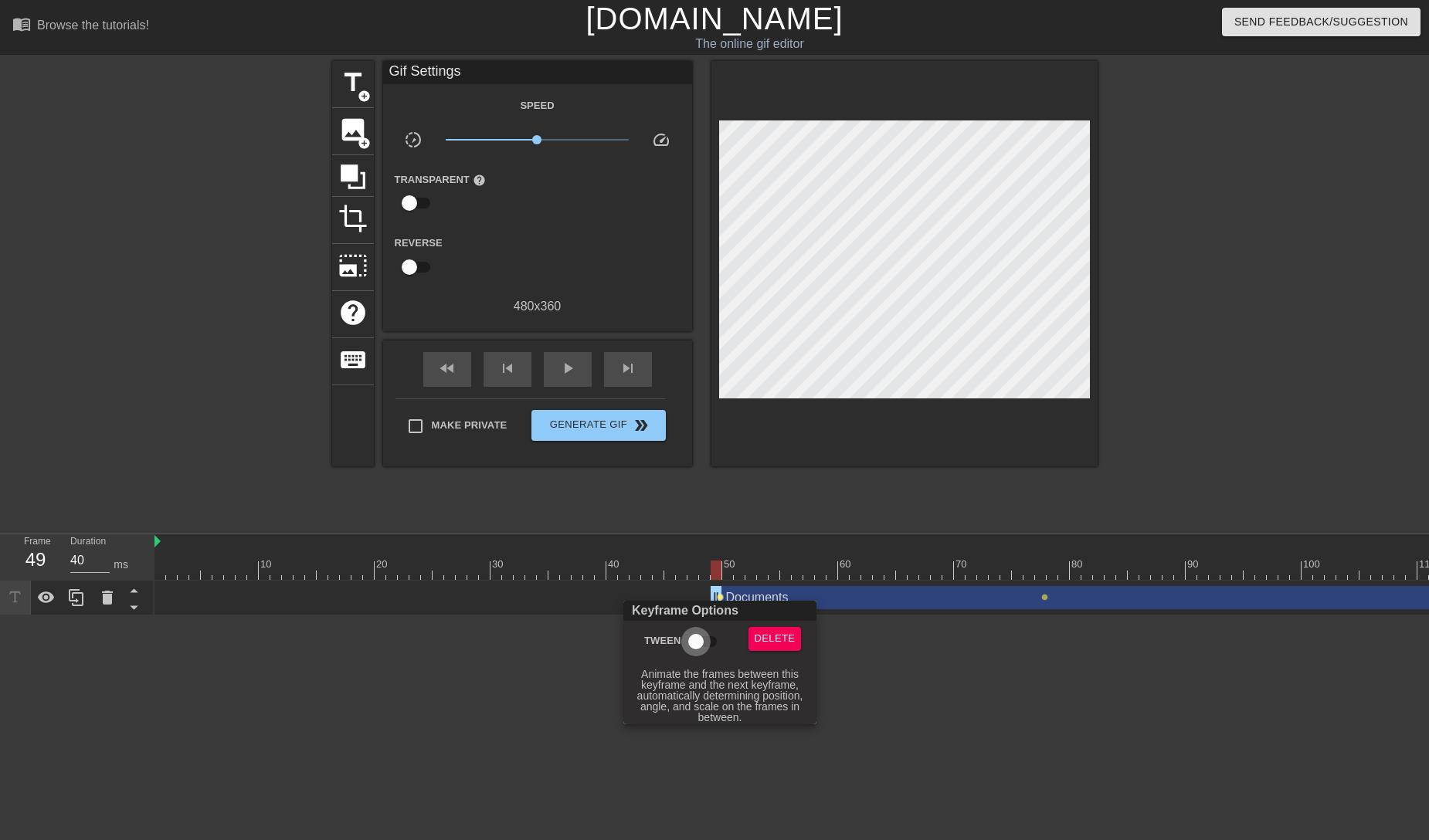
click at [705, 650] on input "Tween" at bounding box center [696, 642] width 88 height 29
checkbox input "true"
drag, startPoint x: 720, startPoint y: 569, endPoint x: 745, endPoint y: 568, distance: 25.0
click at [746, 569] on div at bounding box center [714, 420] width 1429 height 840
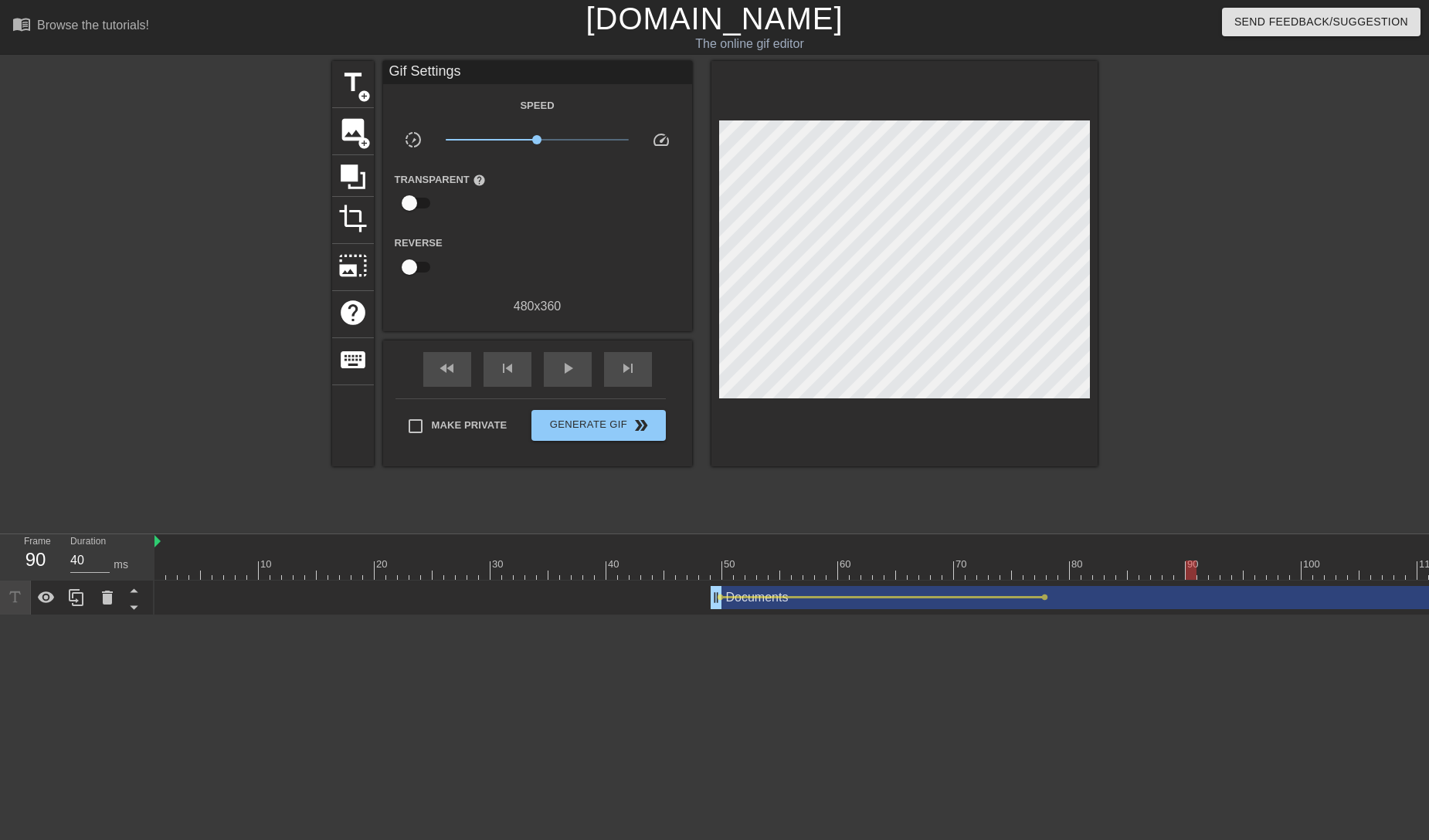
drag, startPoint x: 720, startPoint y: 571, endPoint x: 1189, endPoint y: 602, distance: 470.0
click at [1189, 602] on div "10 20 30 40 50 60 70 80 90 100 110 Documents drag_handle drag_handle lens lens" at bounding box center [792, 575] width 1274 height 81
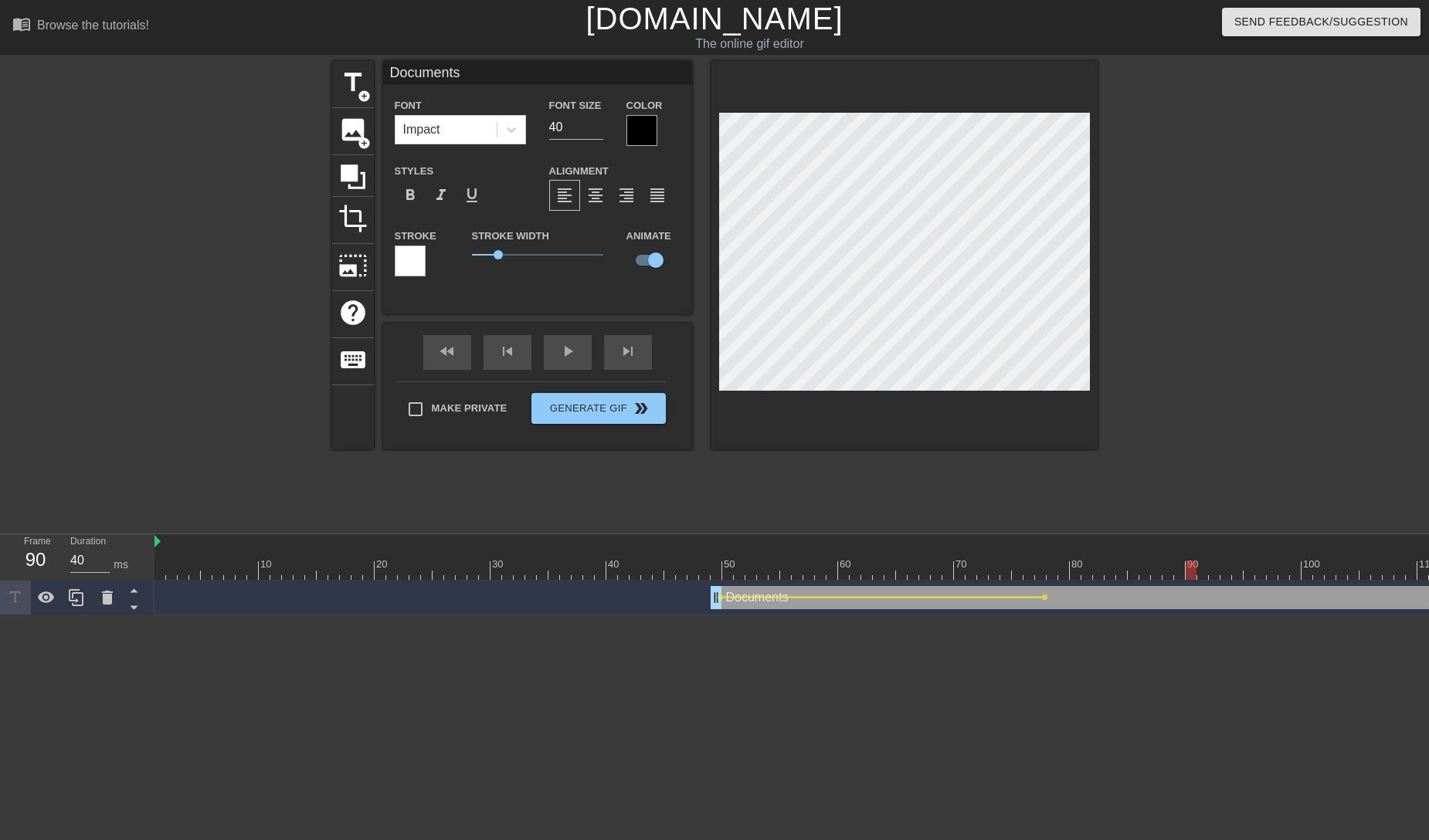
click at [1188, 598] on div "Documents drag_handle drag_handle" at bounding box center [1081, 597] width 741 height 23
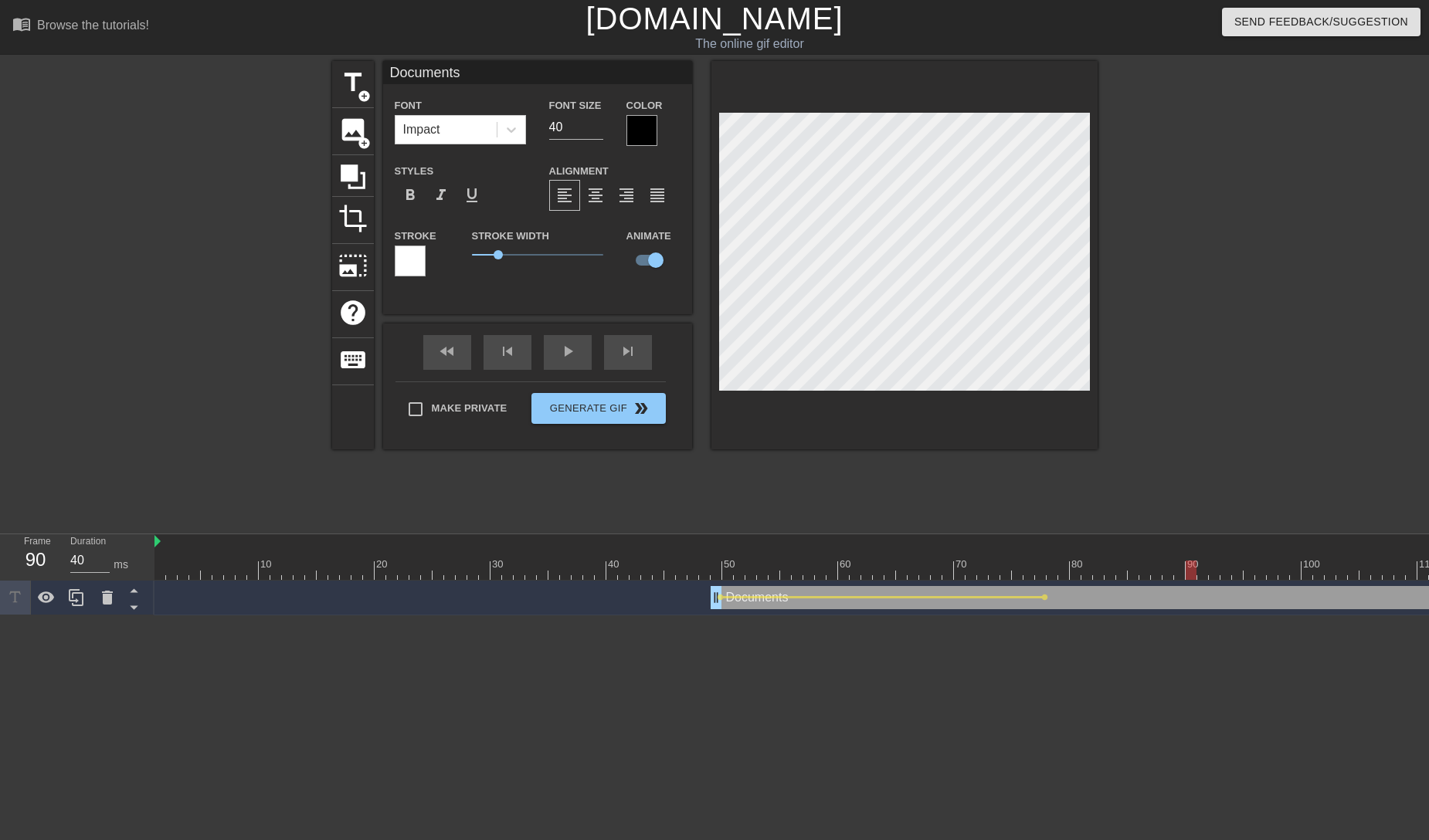
click at [1188, 598] on div "Documents drag_handle drag_handle" at bounding box center [1081, 597] width 741 height 23
drag, startPoint x: 1191, startPoint y: 570, endPoint x: 1360, endPoint y: 585, distance: 169.7
click at [1360, 585] on div "10 20 30 40 50 60 70 80 90 100 110 Documents drag_handle drag_handle lens lens …" at bounding box center [792, 575] width 1274 height 81
click at [1193, 599] on span "lens" at bounding box center [1196, 598] width 7 height 7
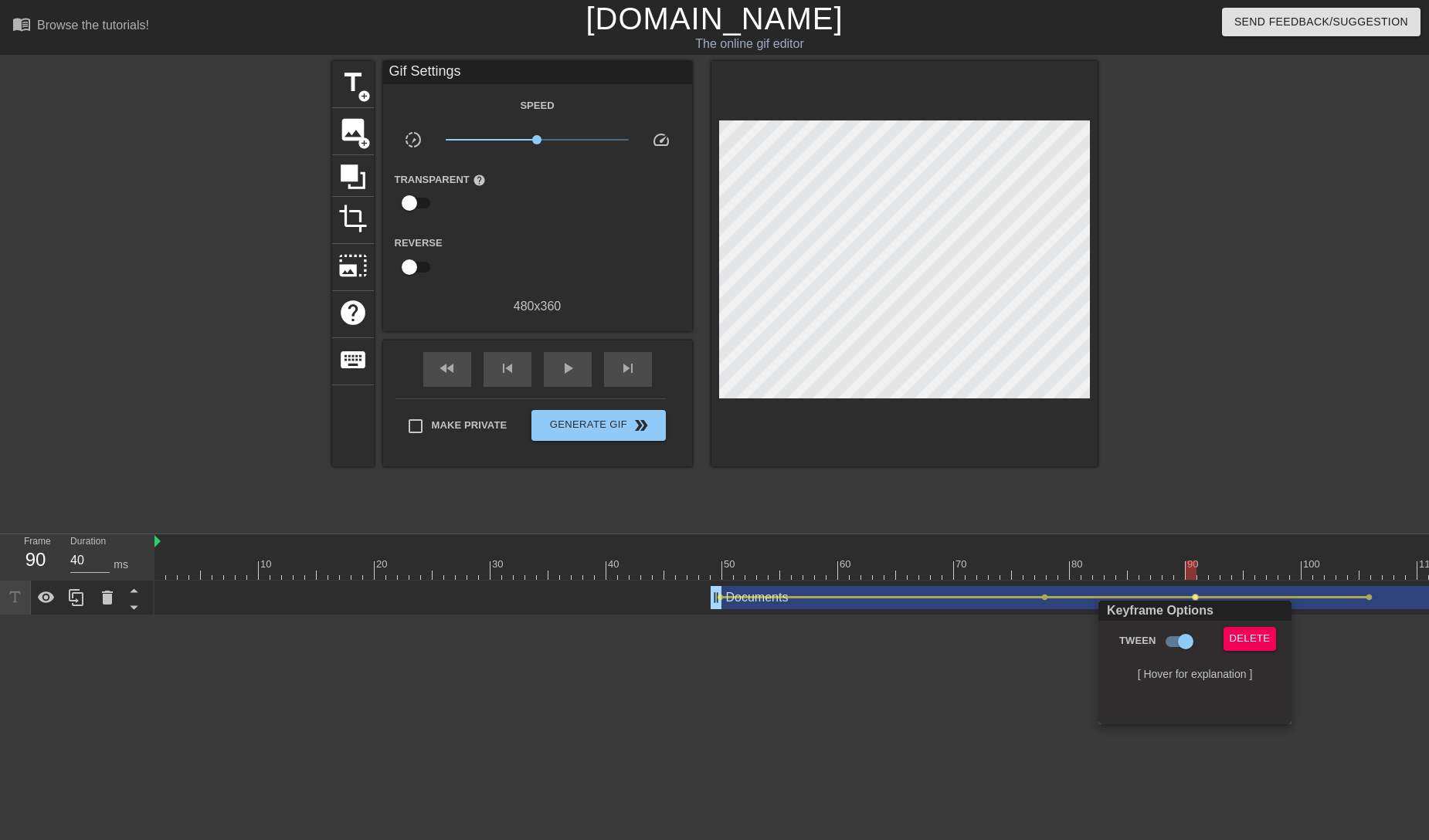
click at [1189, 570] on div at bounding box center [714, 420] width 1429 height 840
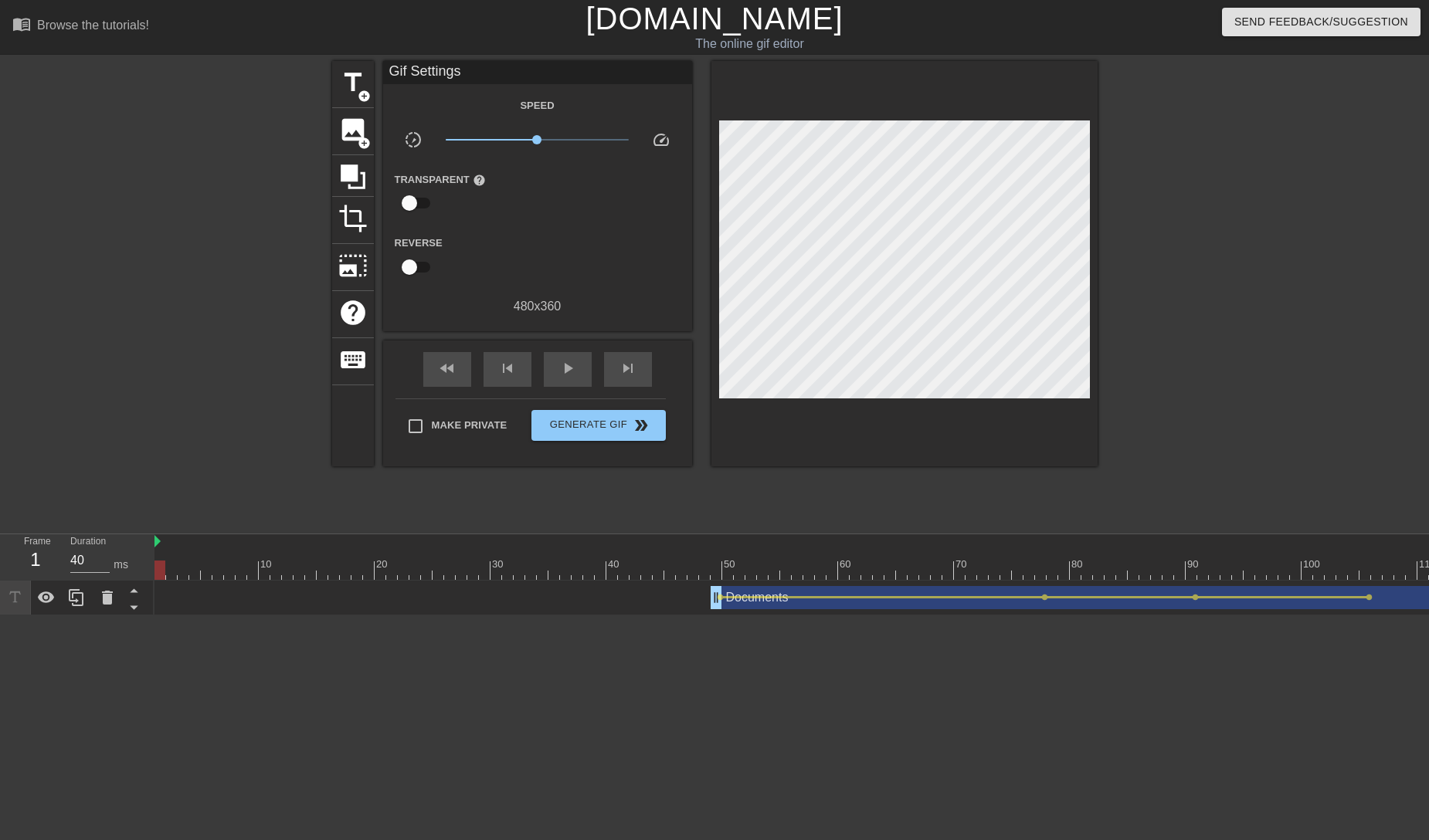
drag, startPoint x: 1189, startPoint y: 570, endPoint x: 155, endPoint y: 484, distance: 1037.6
click at [155, 484] on div "menu_book Browse the tutorials! [DOMAIN_NAME] The online gif editor Send Feedba…" at bounding box center [714, 307] width 1429 height 615
drag, startPoint x: 160, startPoint y: 565, endPoint x: 1428, endPoint y: 585, distance: 1268.2
click at [1428, 585] on div "10 20 30 40 50 60 70 80 90 100 110 Documents drag_handle drag_handle lens lens …" at bounding box center [792, 575] width 1274 height 81
click at [461, 373] on div "fast_rewind" at bounding box center [447, 369] width 48 height 35
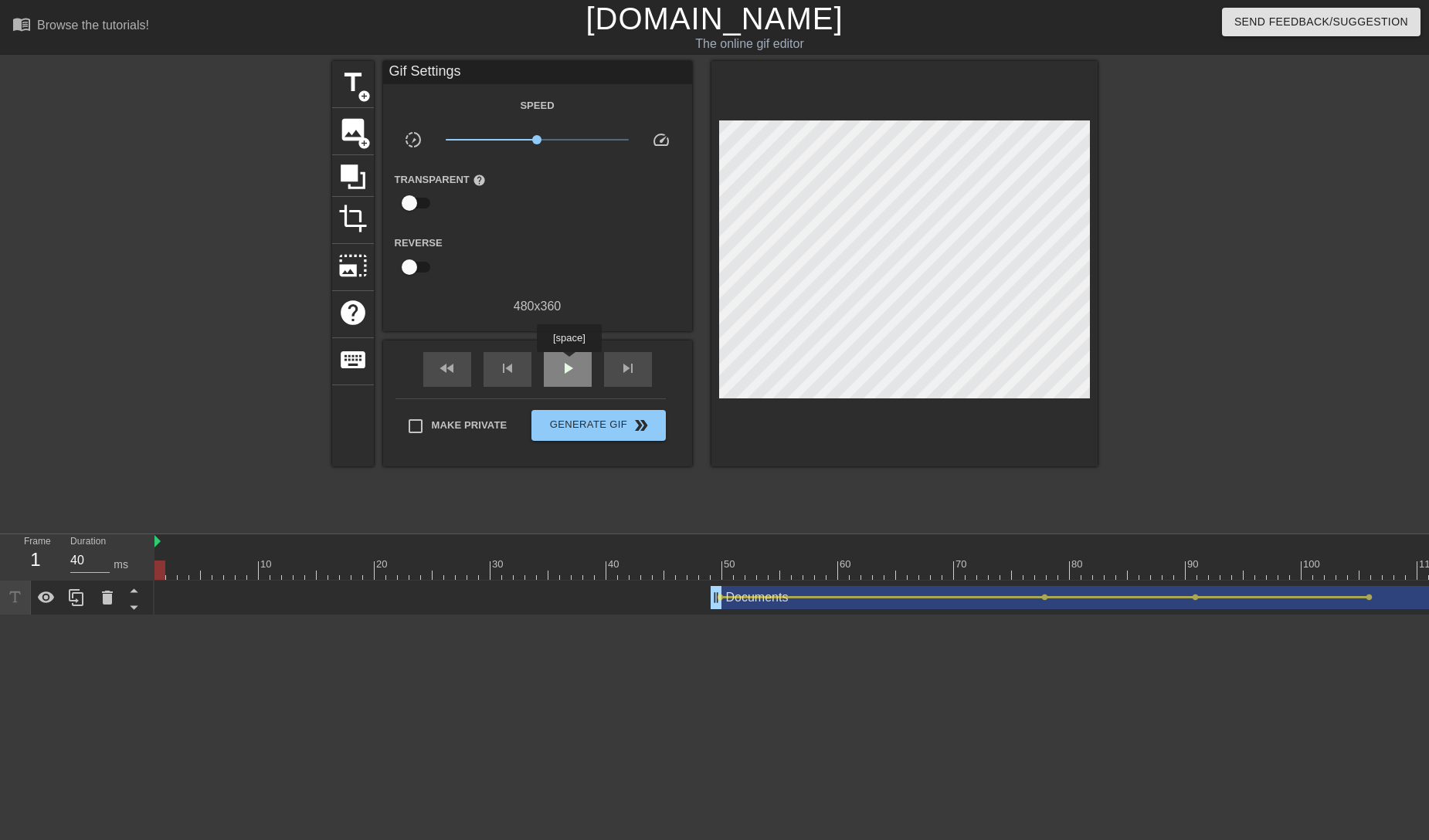
click at [570, 363] on span "play_arrow" at bounding box center [568, 368] width 18 height 18
click at [588, 425] on span "Generate Gif double_arrow" at bounding box center [598, 425] width 122 height 18
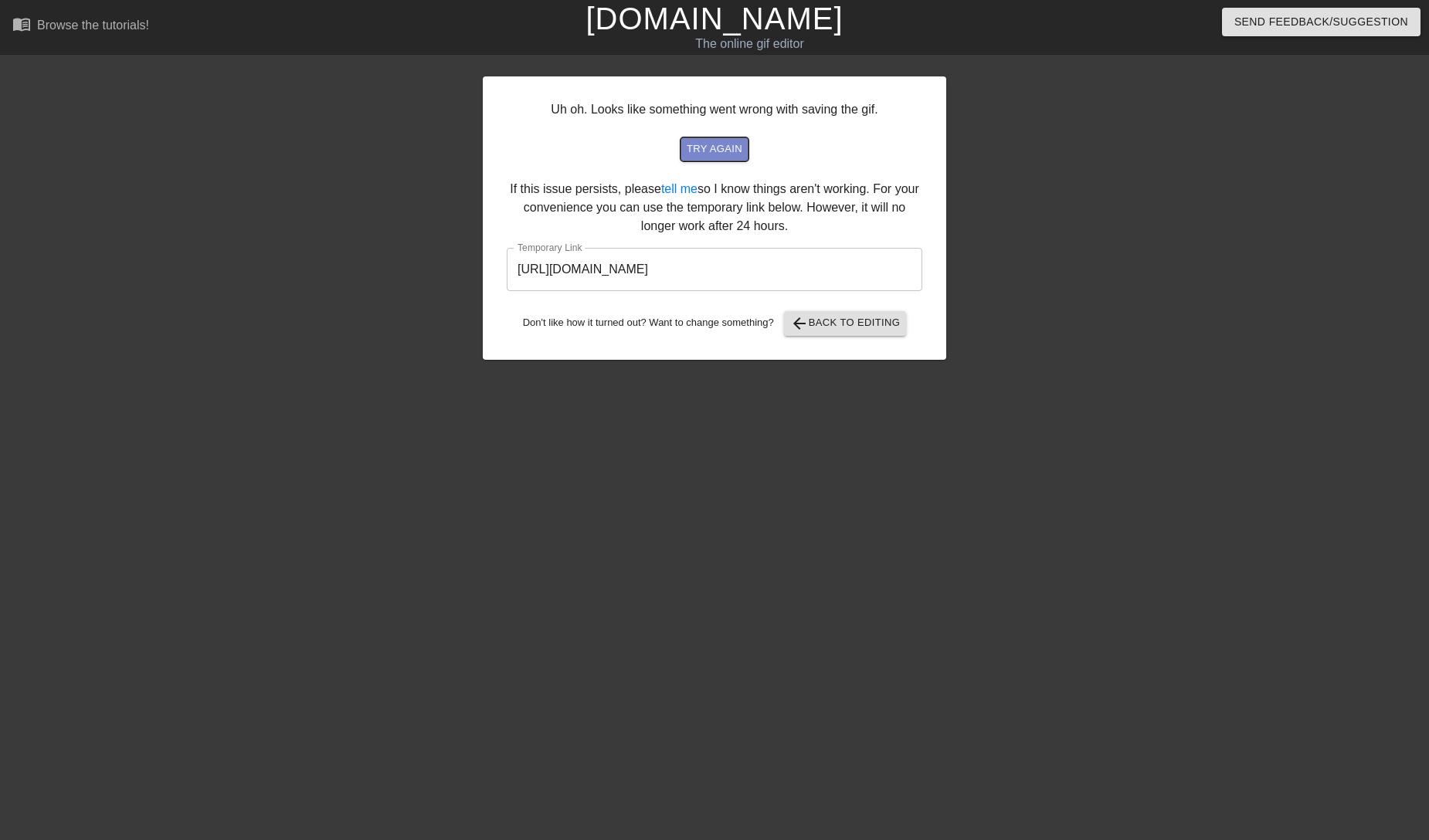
click at [725, 151] on span "try again" at bounding box center [714, 149] width 56 height 17
click at [839, 286] on input "[URL][DOMAIN_NAME]" at bounding box center [714, 269] width 416 height 43
